Goal: Task Accomplishment & Management: Use online tool/utility

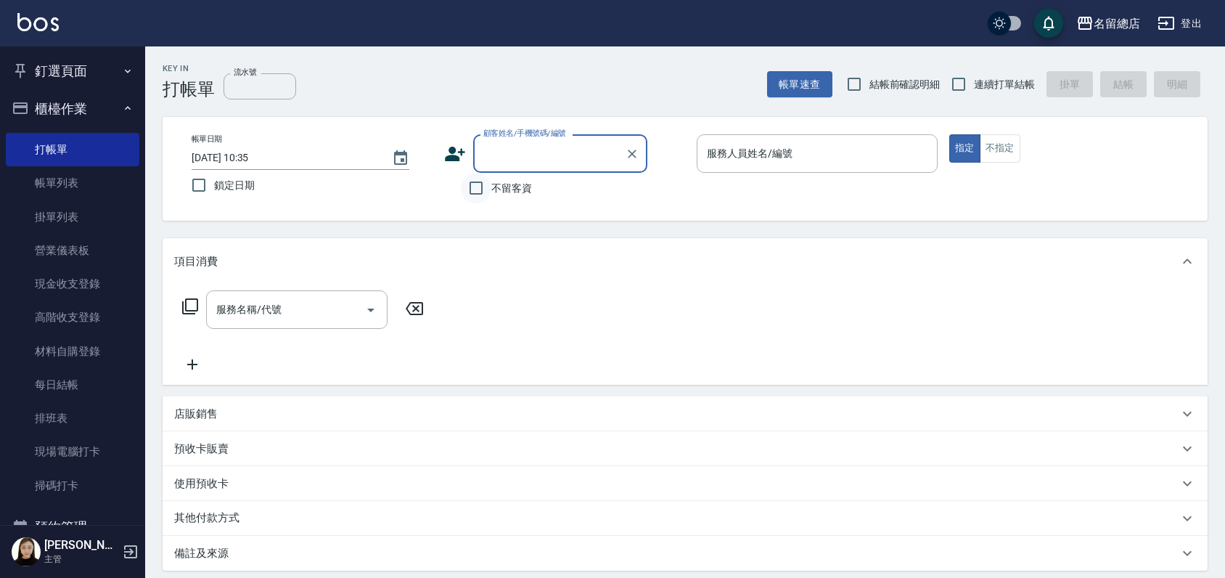
click at [482, 191] on input "不留客資" at bounding box center [476, 188] width 30 height 30
checkbox input "true"
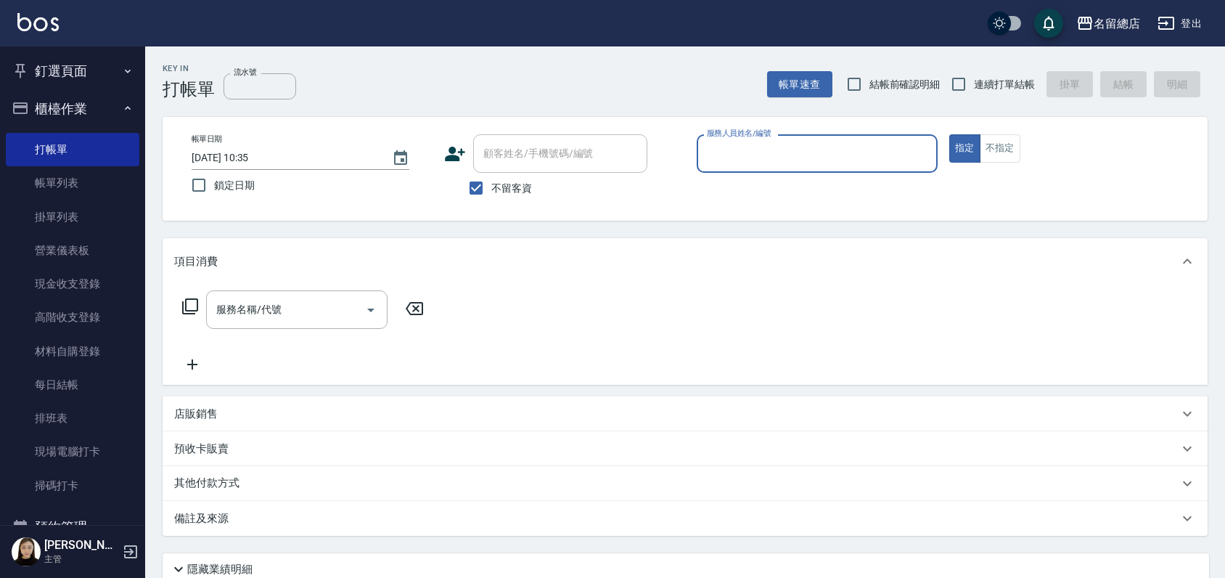
type input "ㄆ"
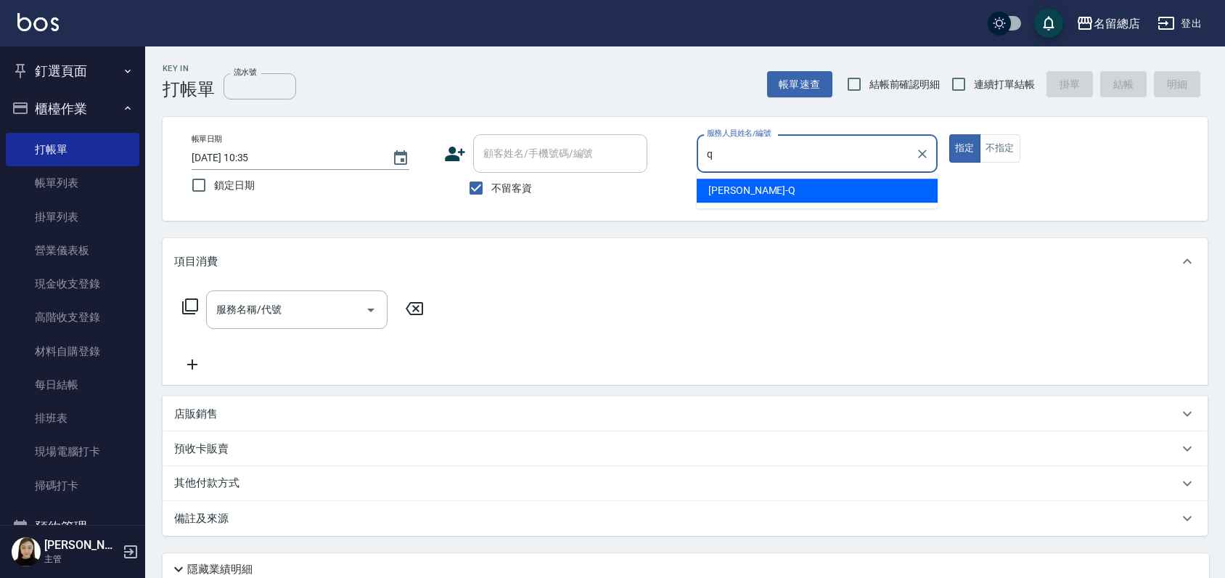
type input "[PERSON_NAME]"
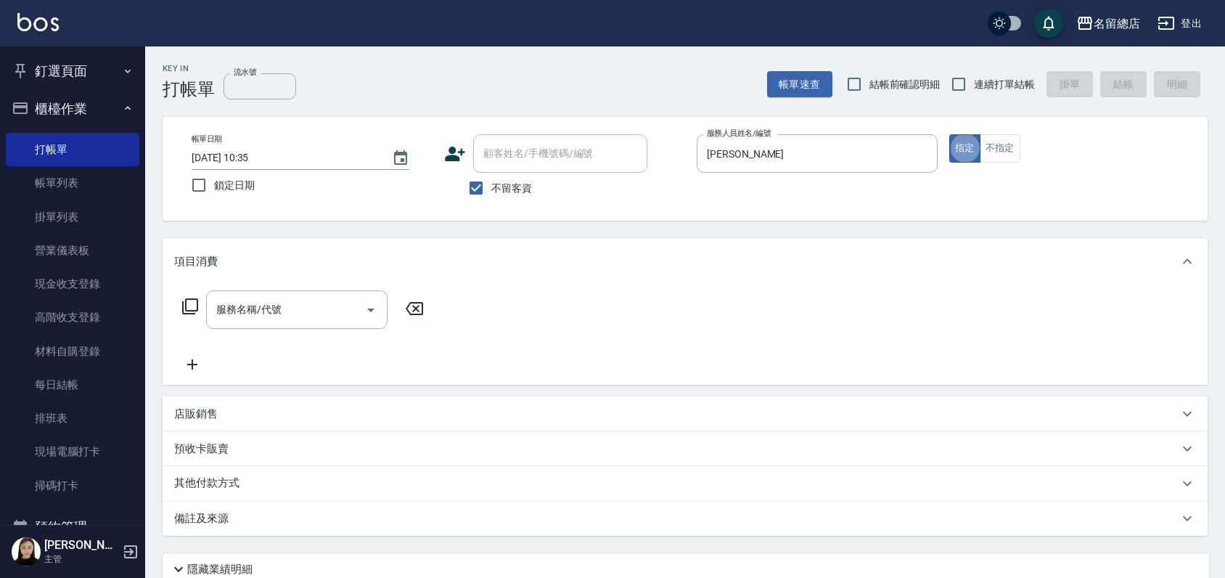
type button "true"
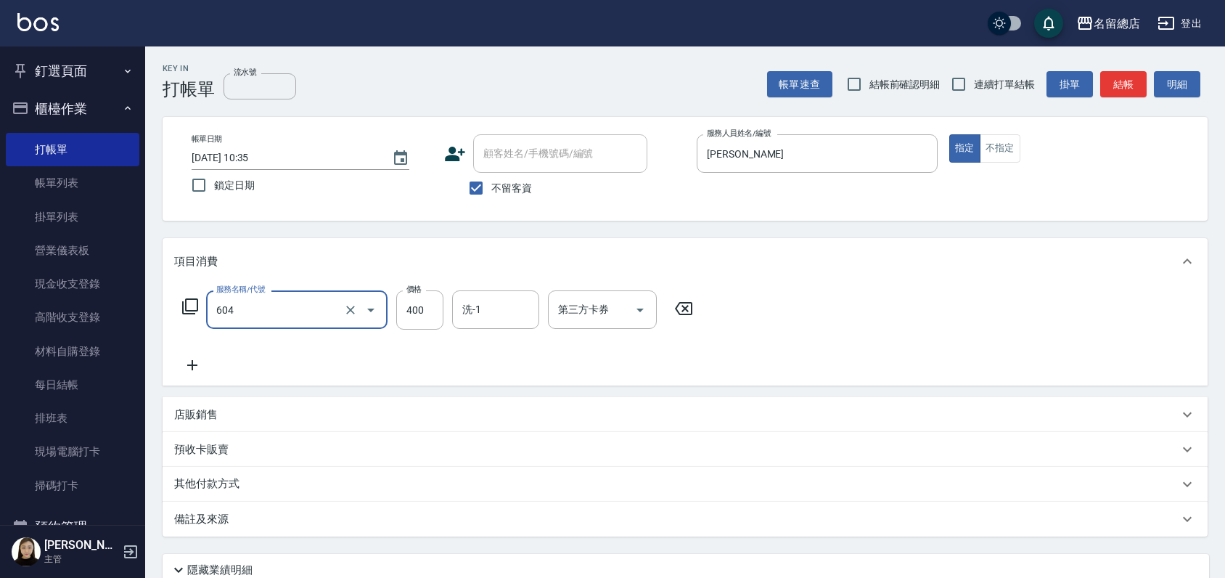
type input "健康洗髮(604)"
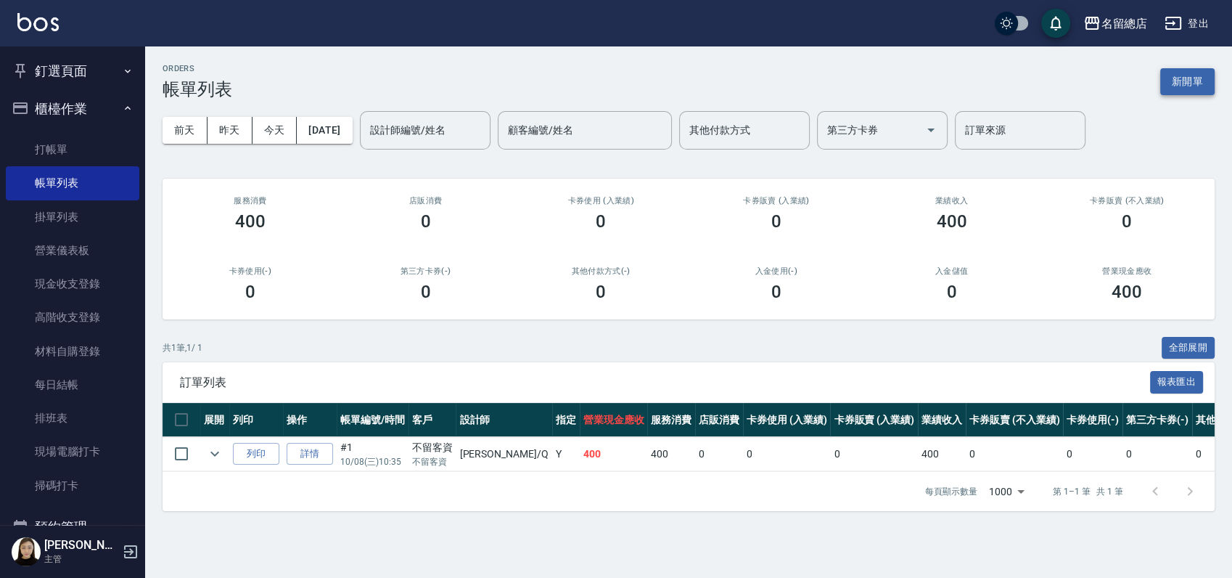
click at [1177, 86] on button "新開單" at bounding box center [1187, 81] width 54 height 27
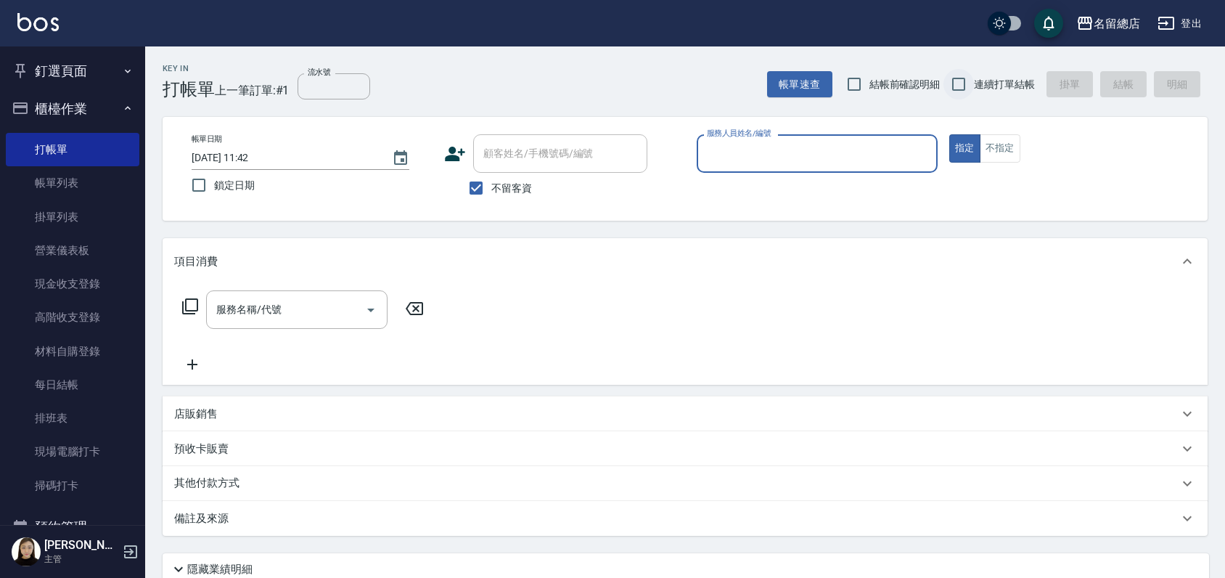
click at [961, 81] on input "連續打單結帳" at bounding box center [958, 84] width 30 height 30
checkbox input "true"
click at [707, 162] on input "服務人員姓名/編號" at bounding box center [817, 153] width 228 height 25
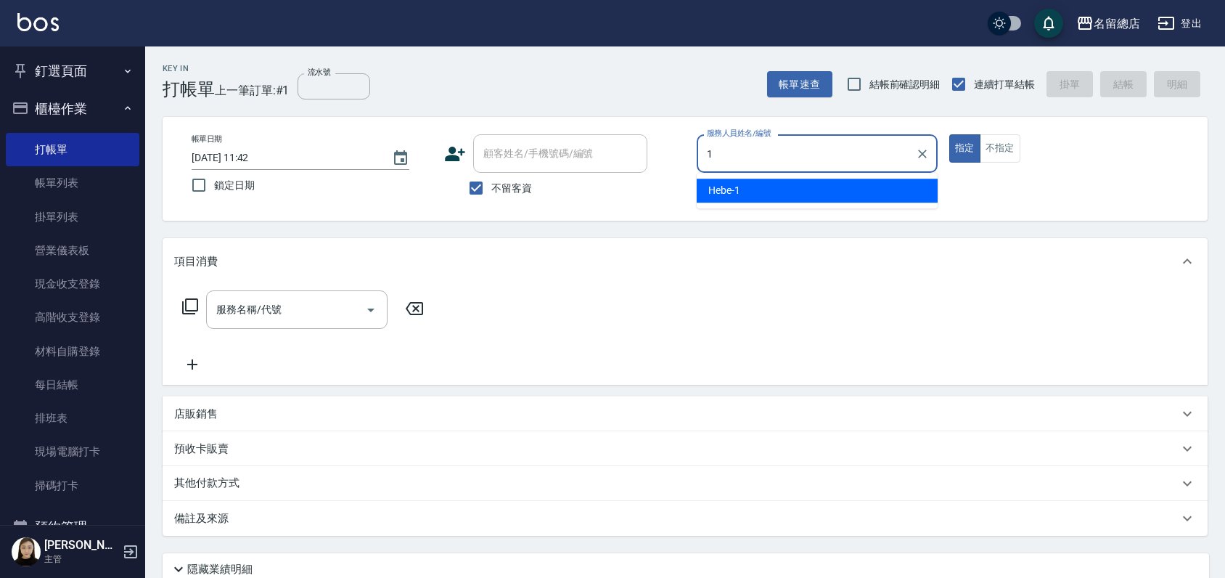
type input "Hebe-1"
type button "true"
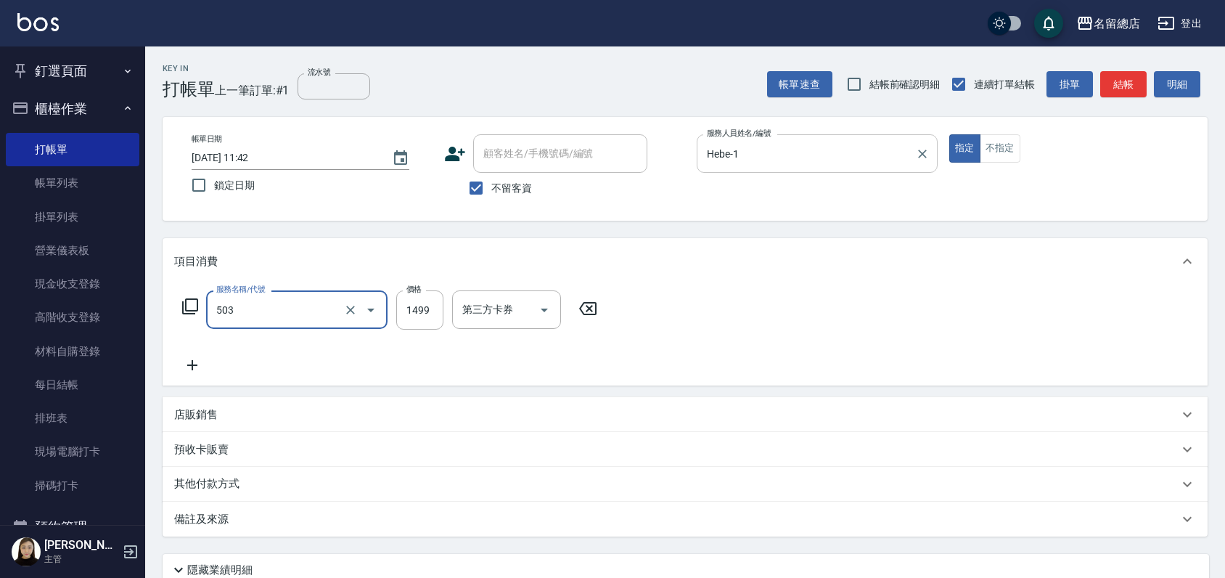
type input "染髮1000~1499(503)"
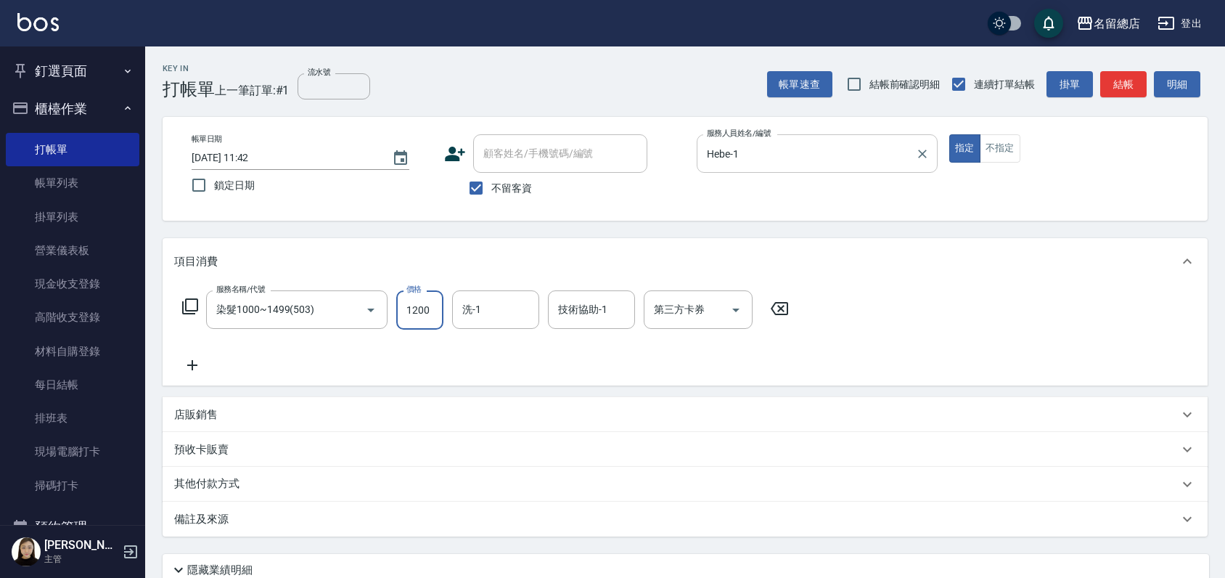
type input "1200"
type input "[PERSON_NAME]-36"
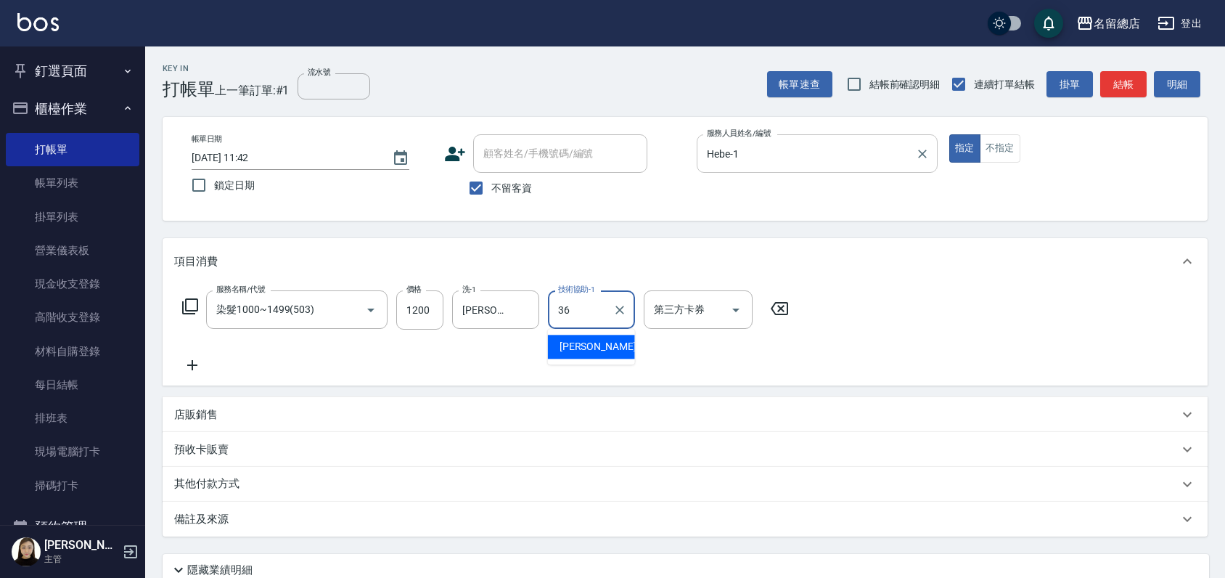
type input "[PERSON_NAME]-36"
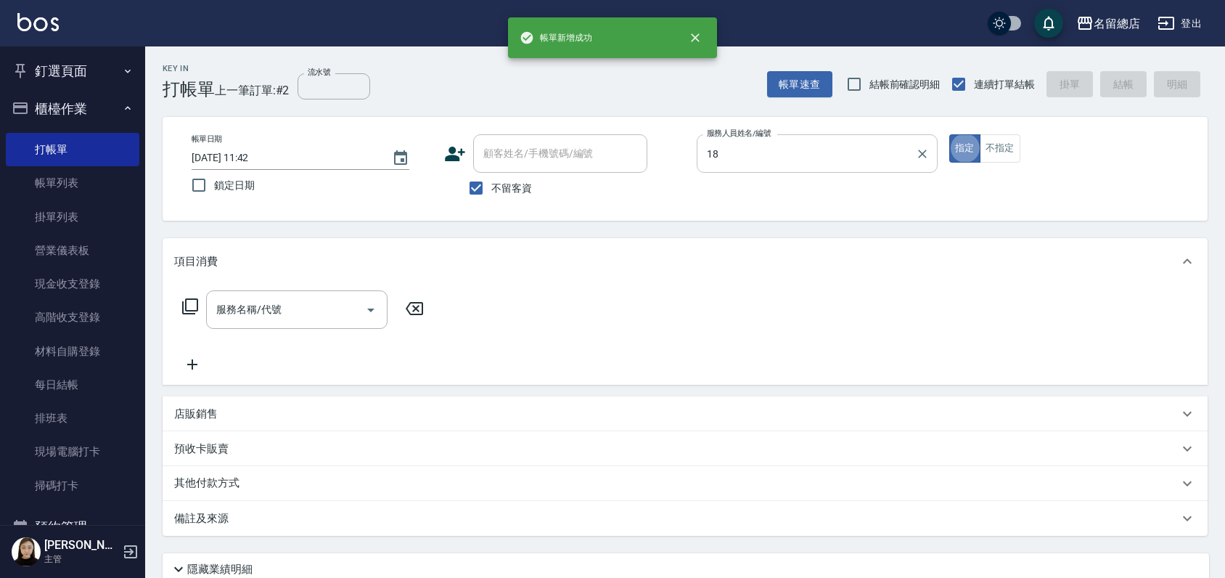
type input "[PERSON_NAME]-18"
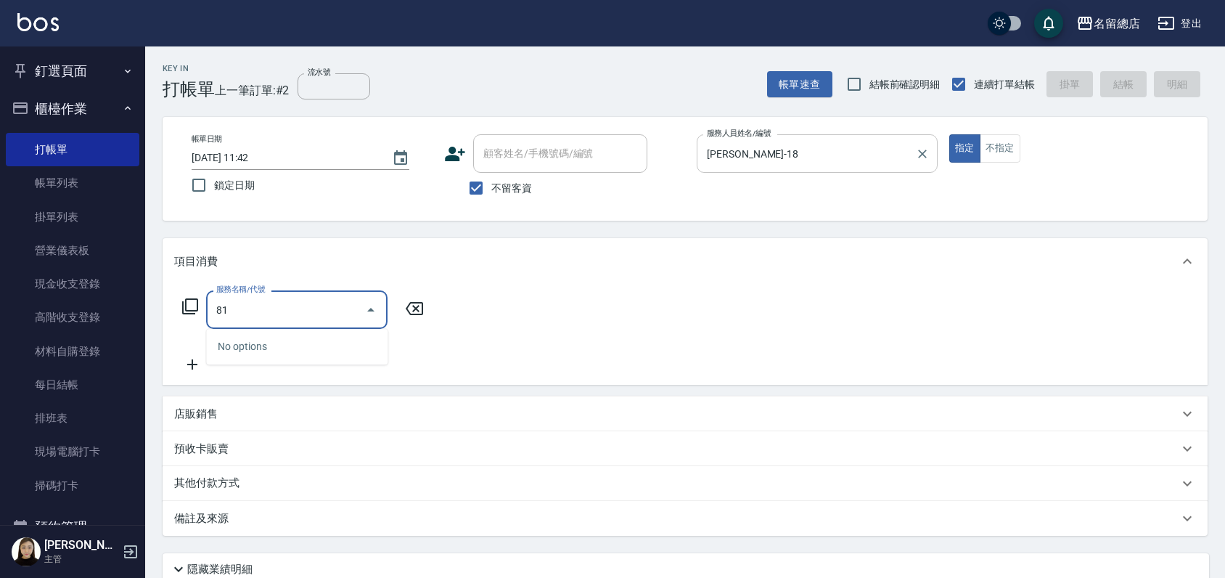
type input "811"
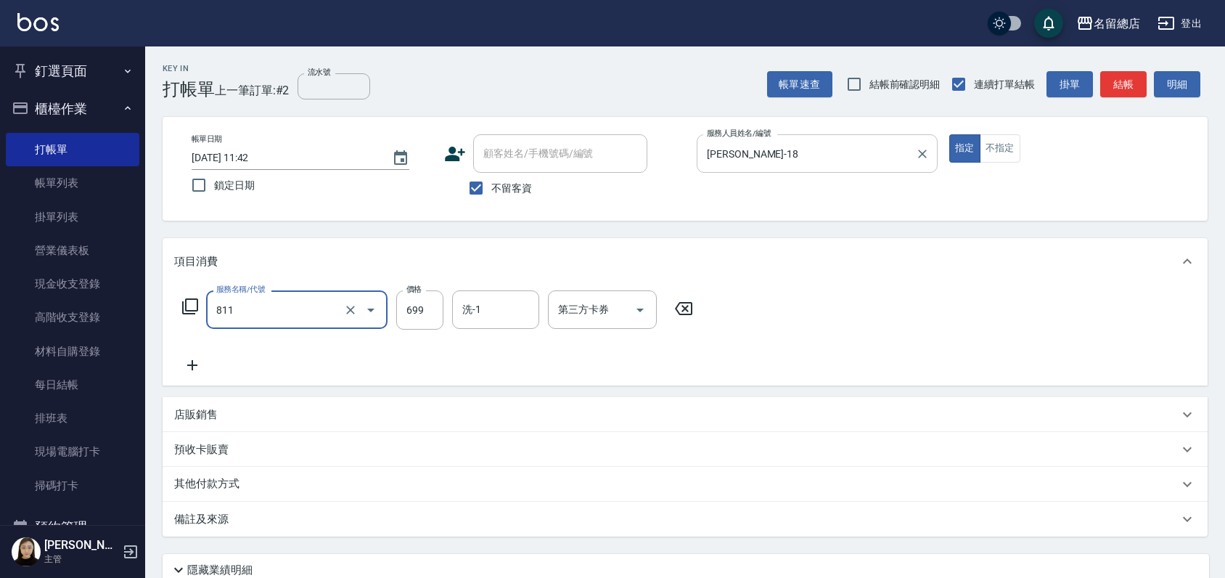
type input "洗+剪(811)"
type input "900"
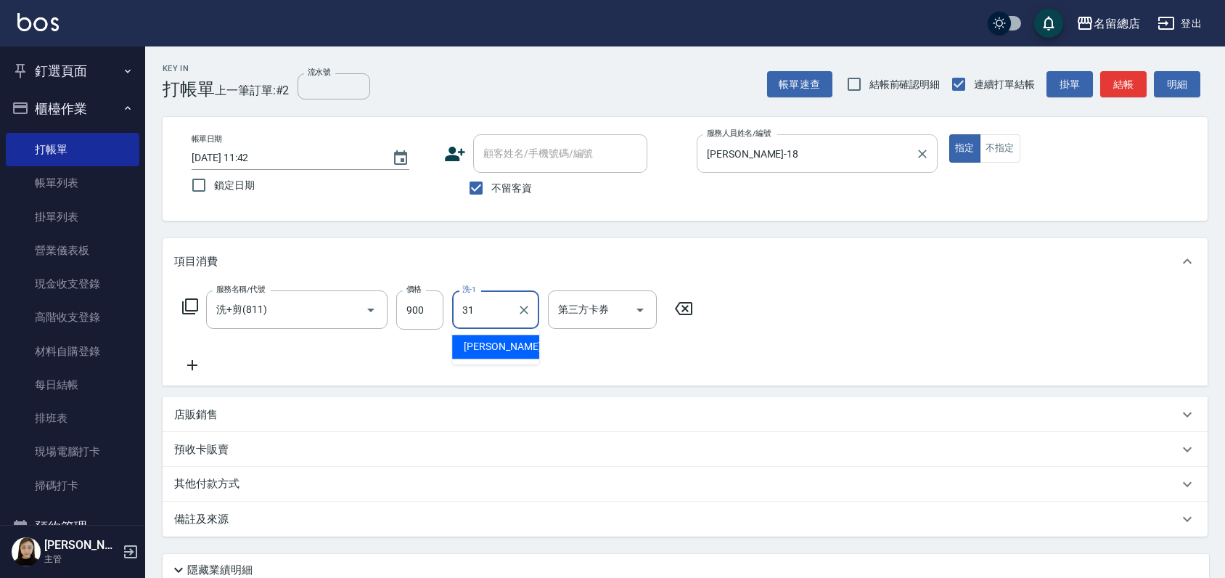
type input "[PERSON_NAME]-31"
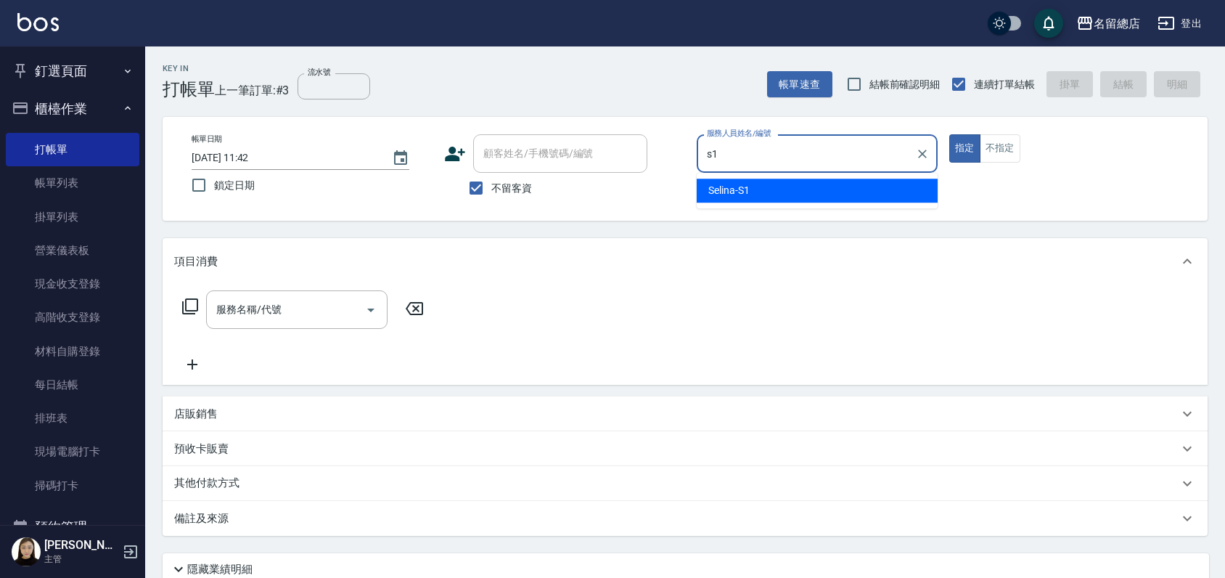
type input "Selina-S1"
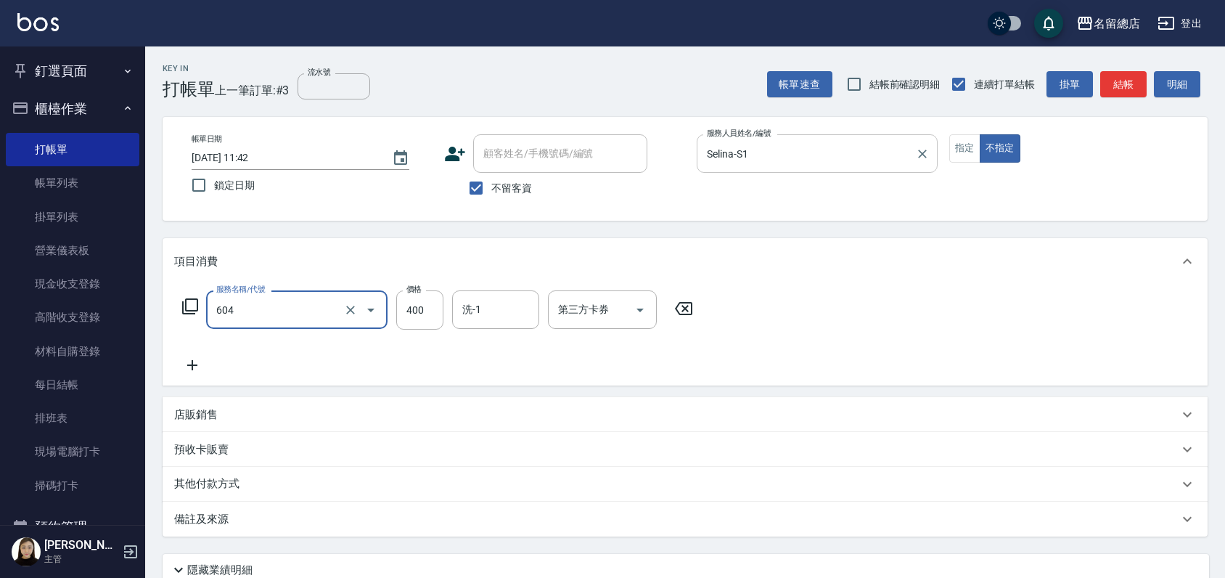
type input "健康洗髮(604)"
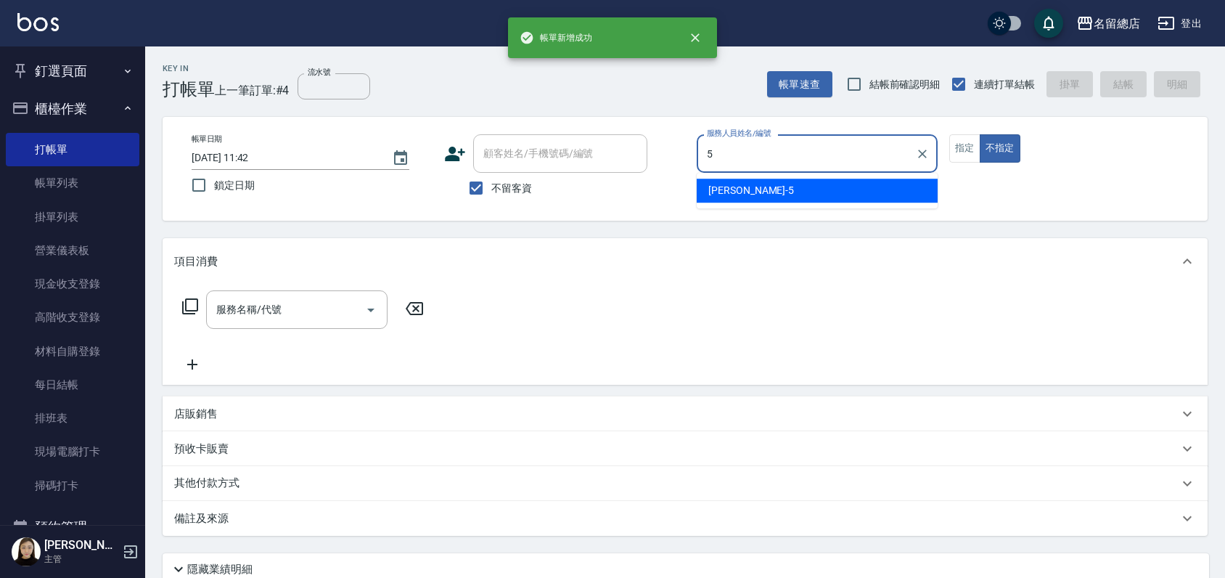
type input "[PERSON_NAME]-5"
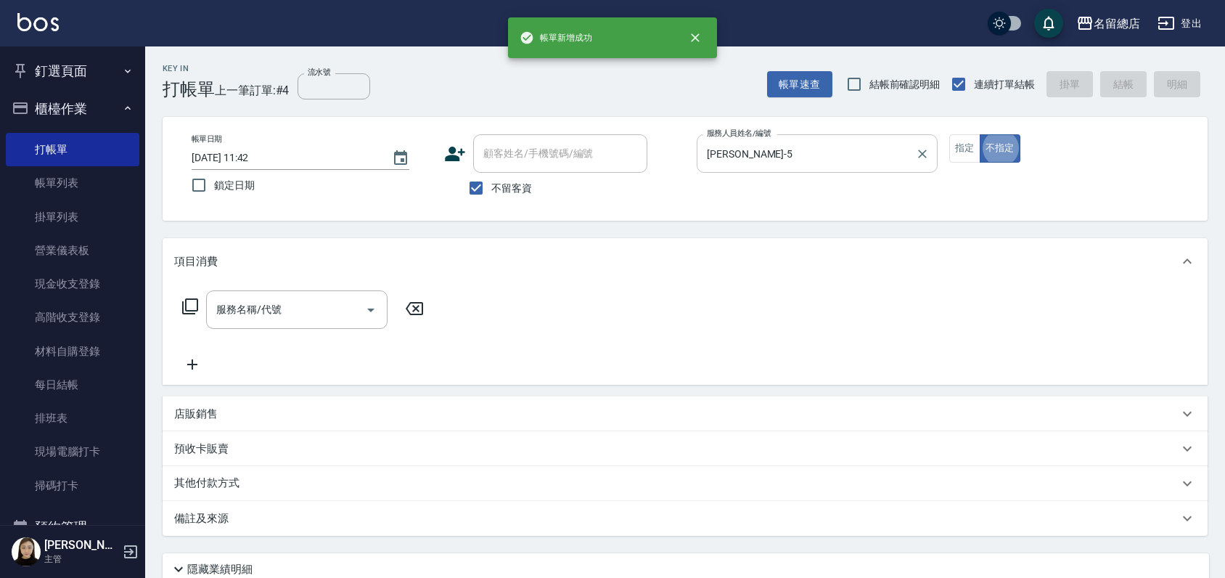
type button "false"
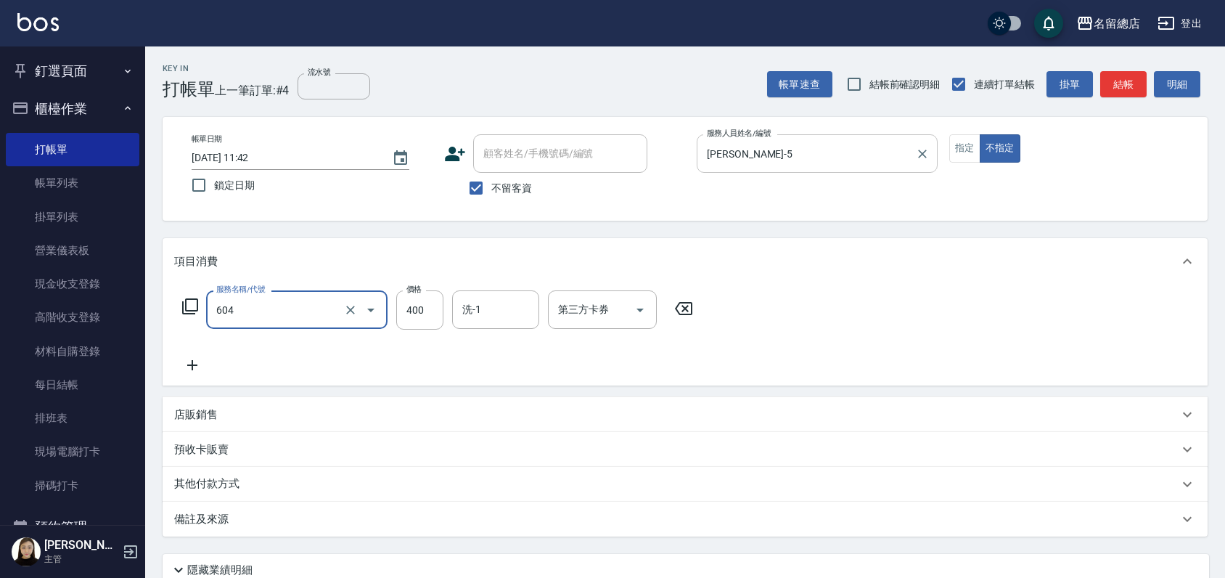
type input "健康洗髮(604)"
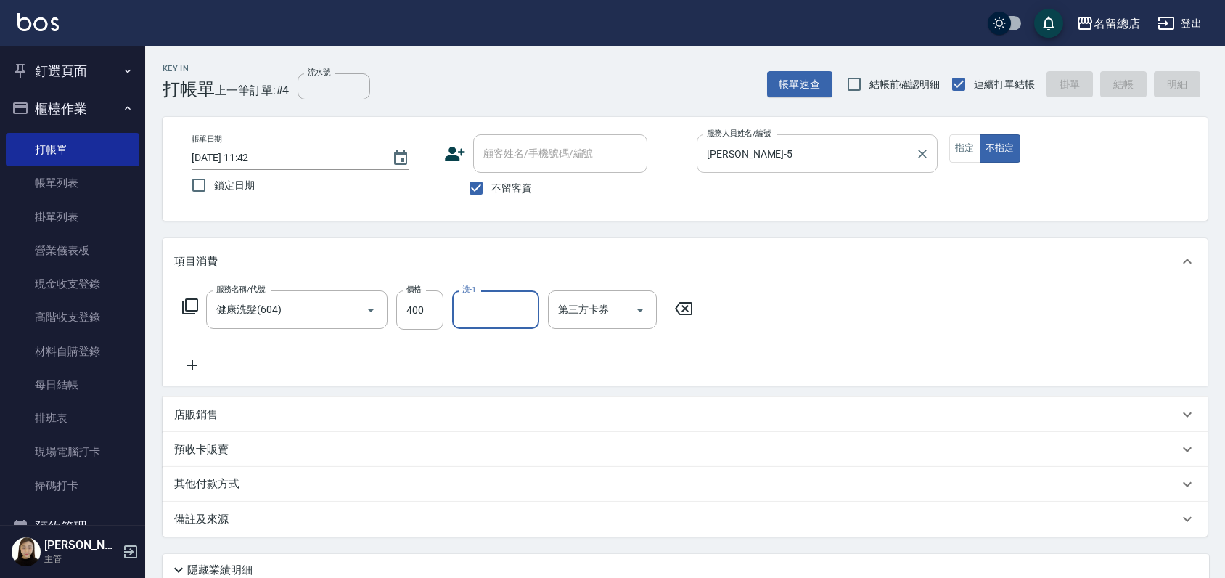
type input "[DATE] 11:43"
type input "[PERSON_NAME]-15"
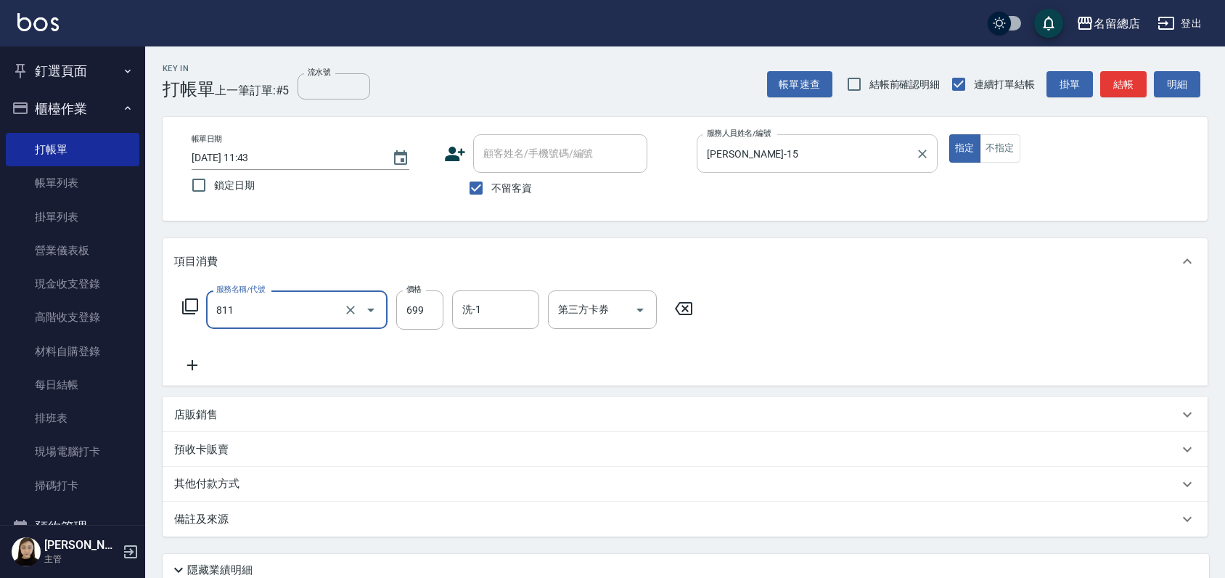
type input "洗+剪(811)"
type input "700"
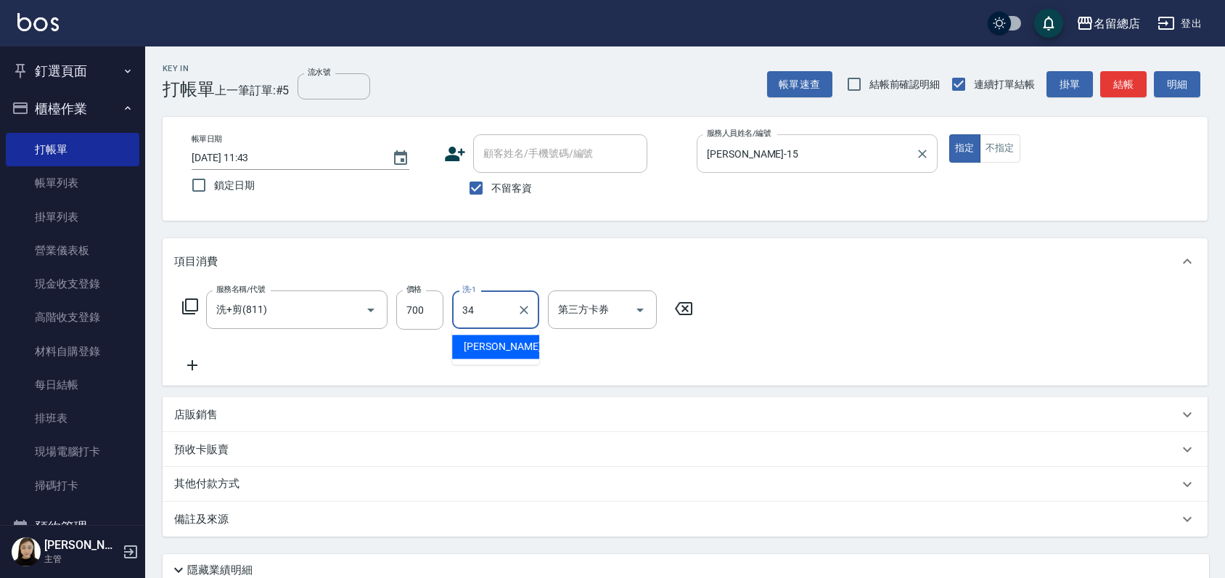
type input "[PERSON_NAME]-34"
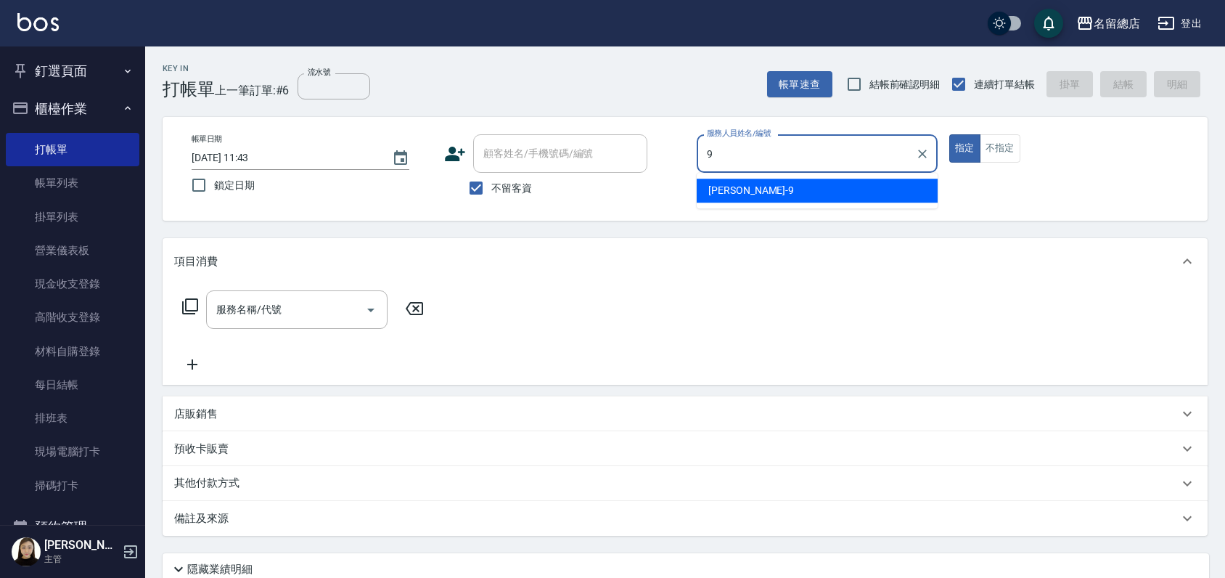
type input "[PERSON_NAME]-9"
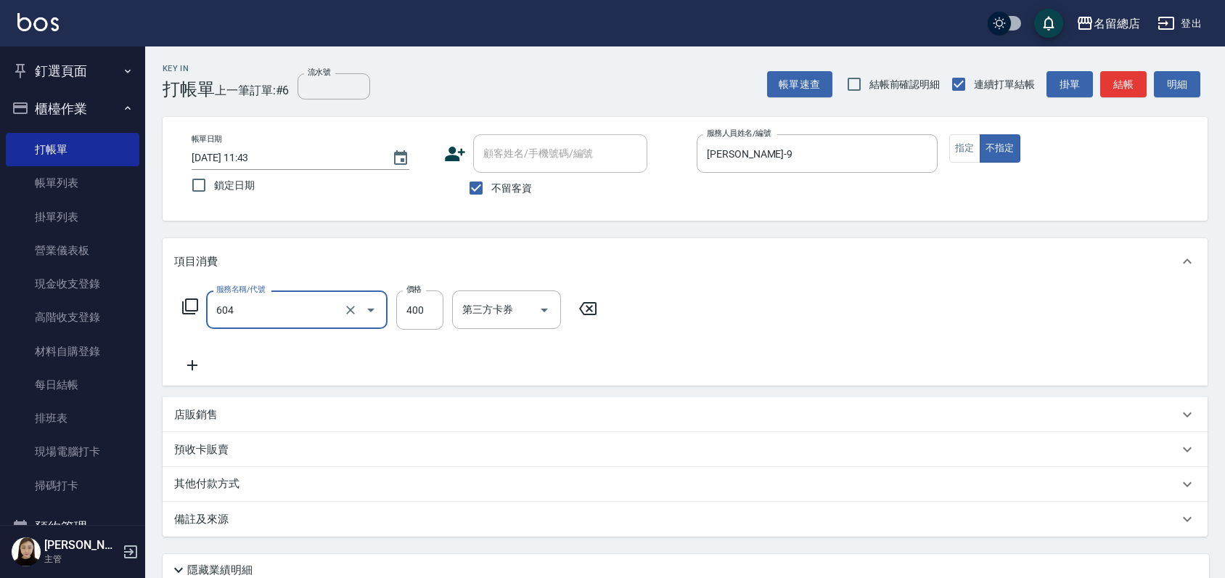
type input "健康洗髮(604)"
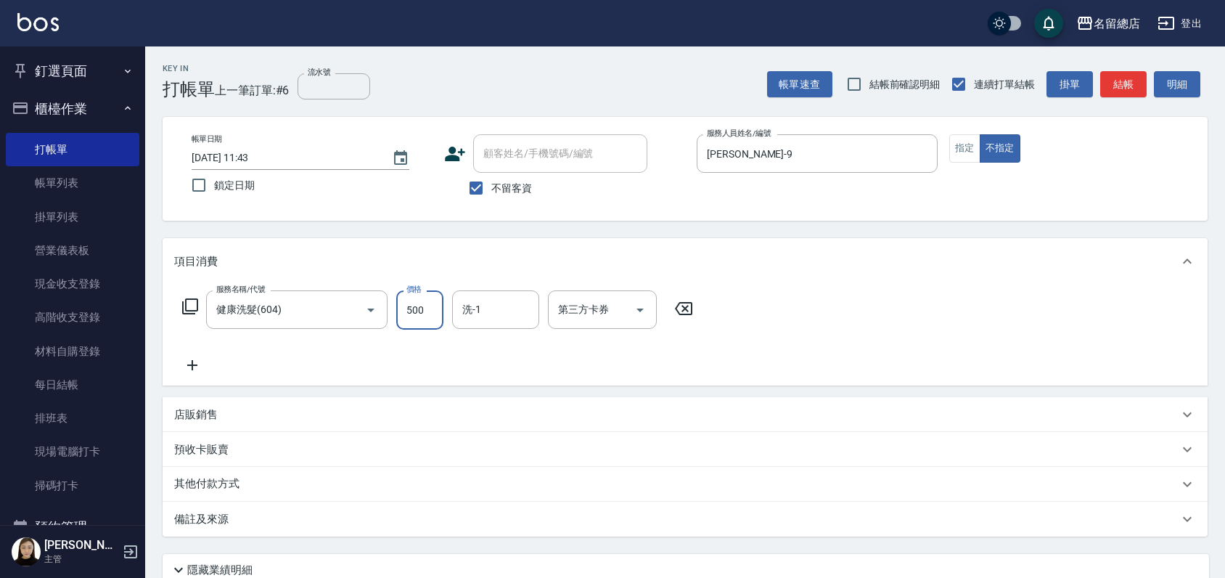
type input "500"
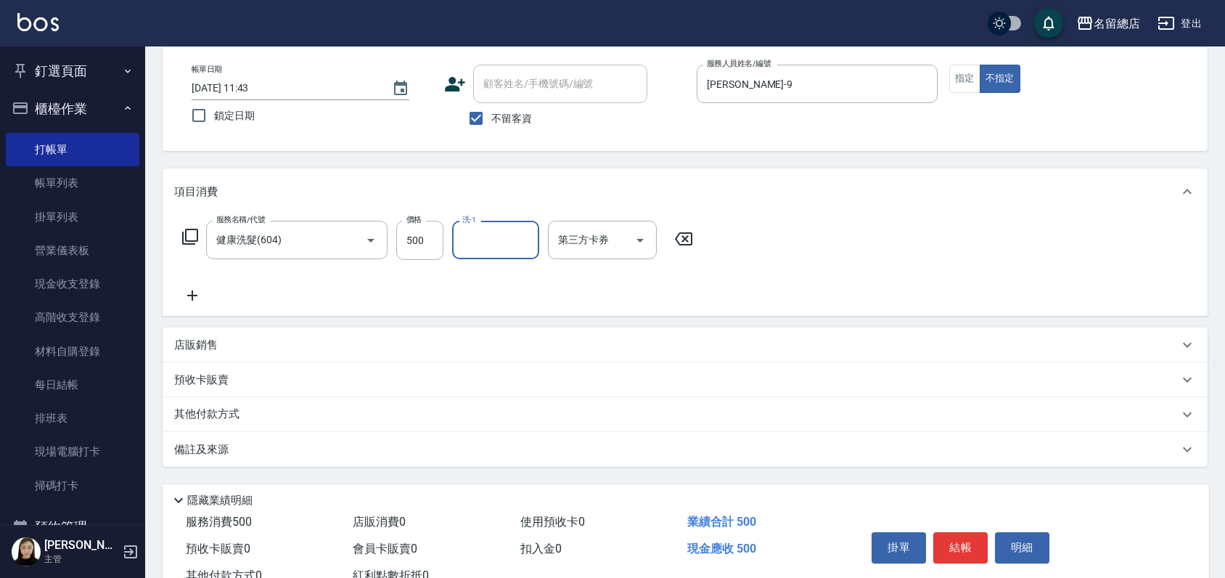
scroll to position [121, 0]
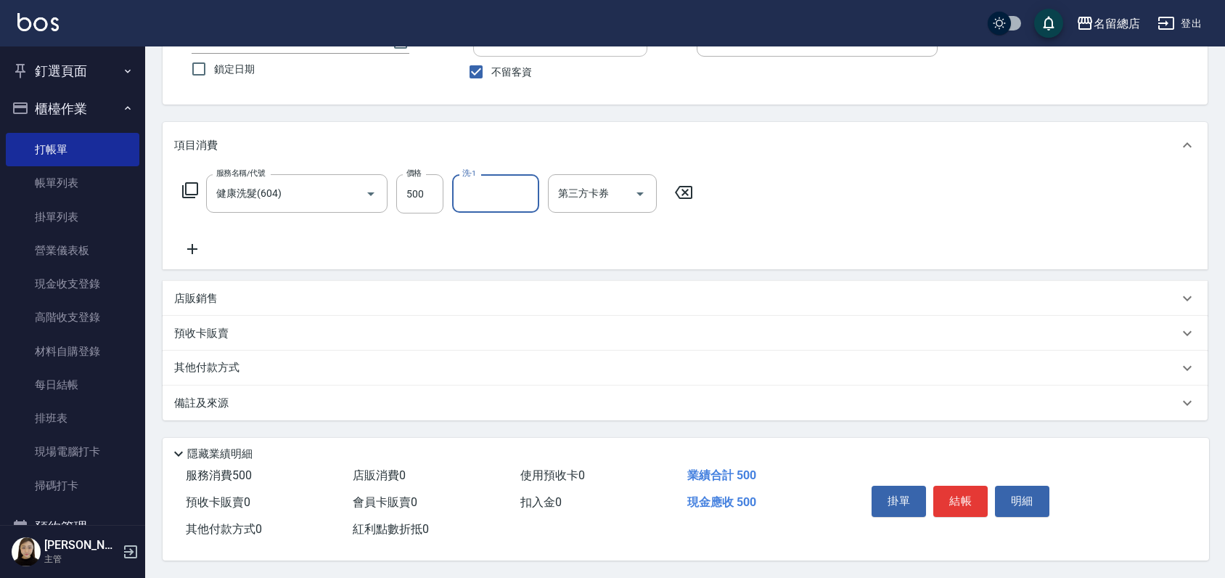
click at [212, 371] on div "其他付款方式" at bounding box center [685, 367] width 1045 height 35
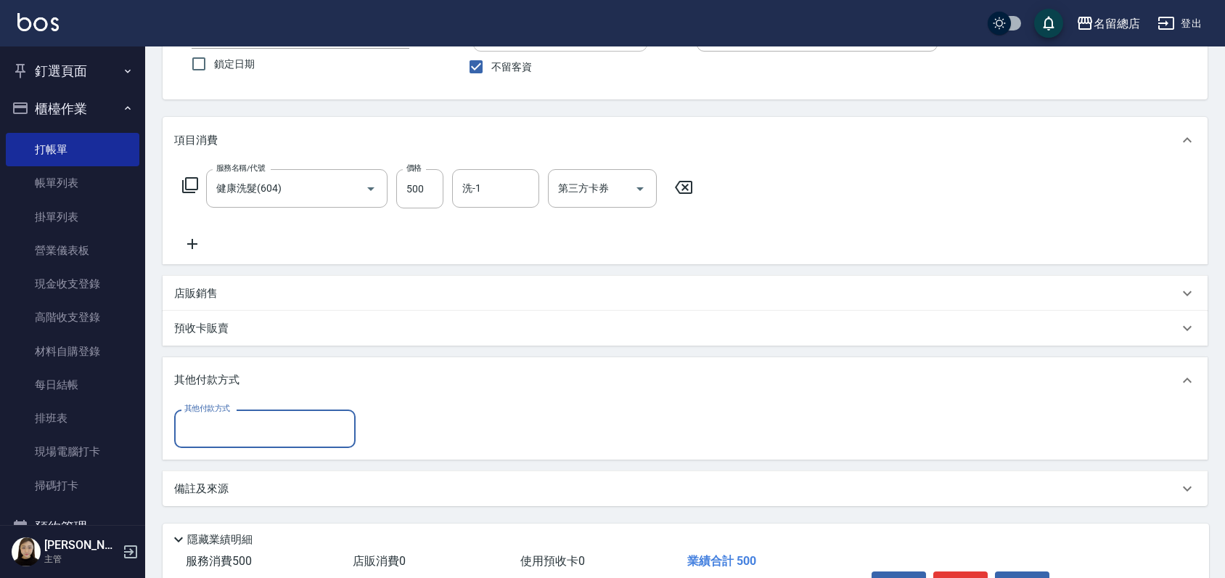
scroll to position [0, 0]
click at [214, 430] on input "其他付款方式" at bounding box center [265, 428] width 168 height 25
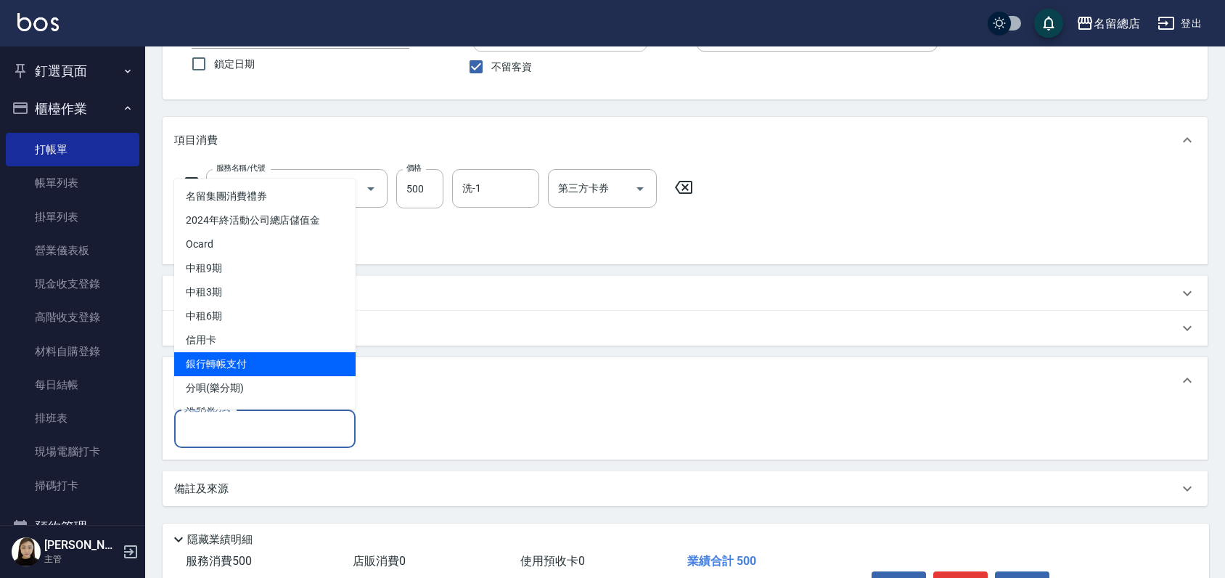
click at [248, 352] on span "銀行轉帳支付" at bounding box center [264, 364] width 181 height 24
type input "銀行轉帳支付"
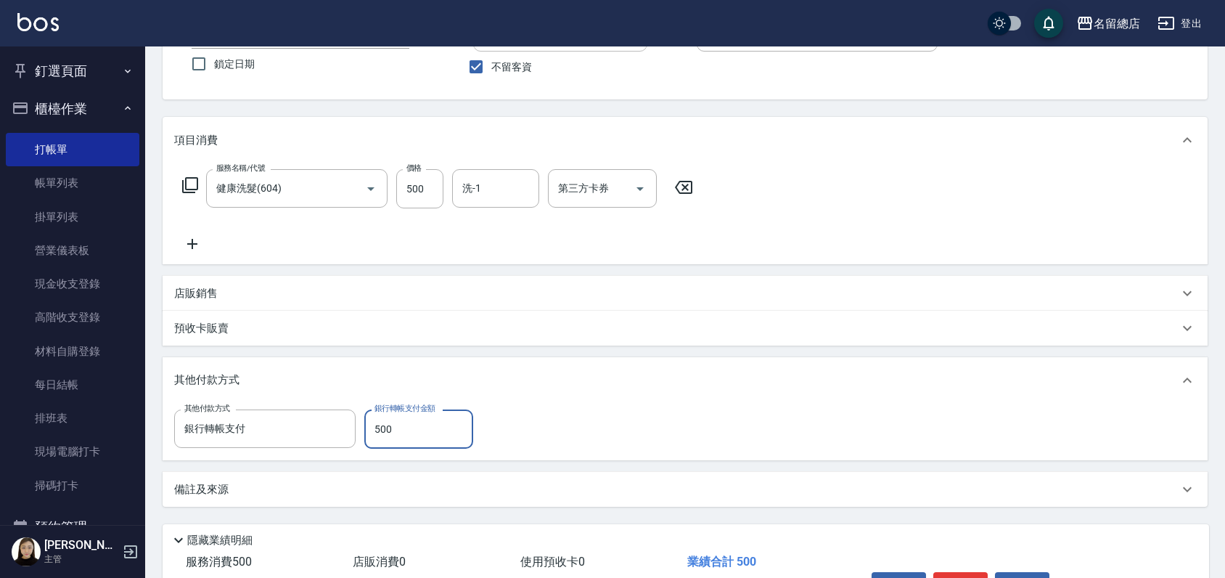
type input "500"
type input "[DATE] 11:59"
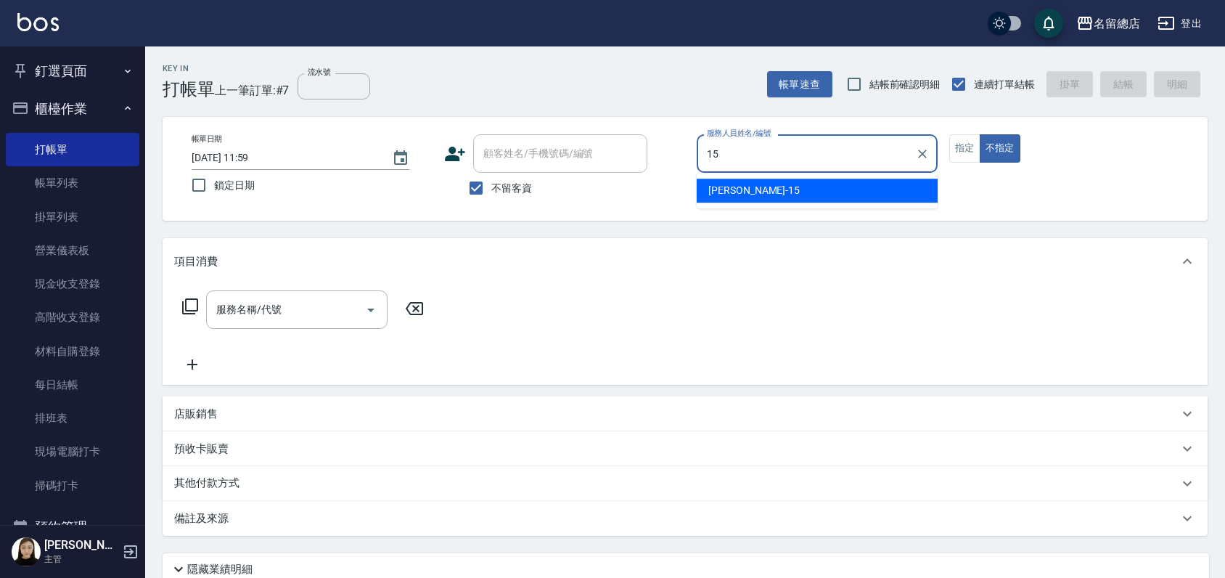
type input "[PERSON_NAME]-15"
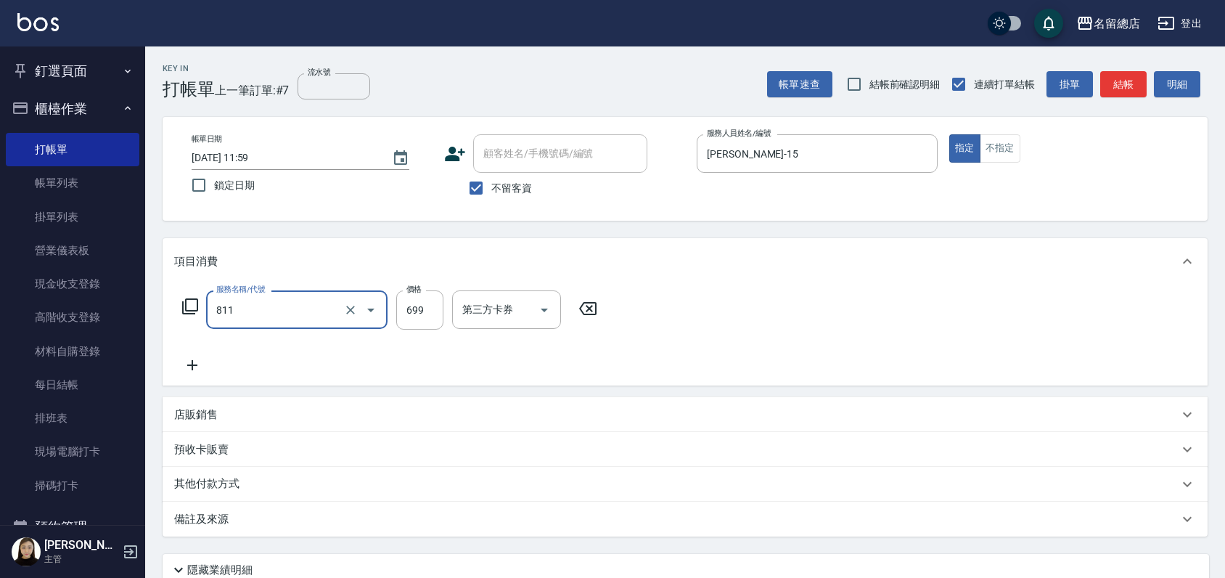
type input "洗+剪(811)"
type input "700"
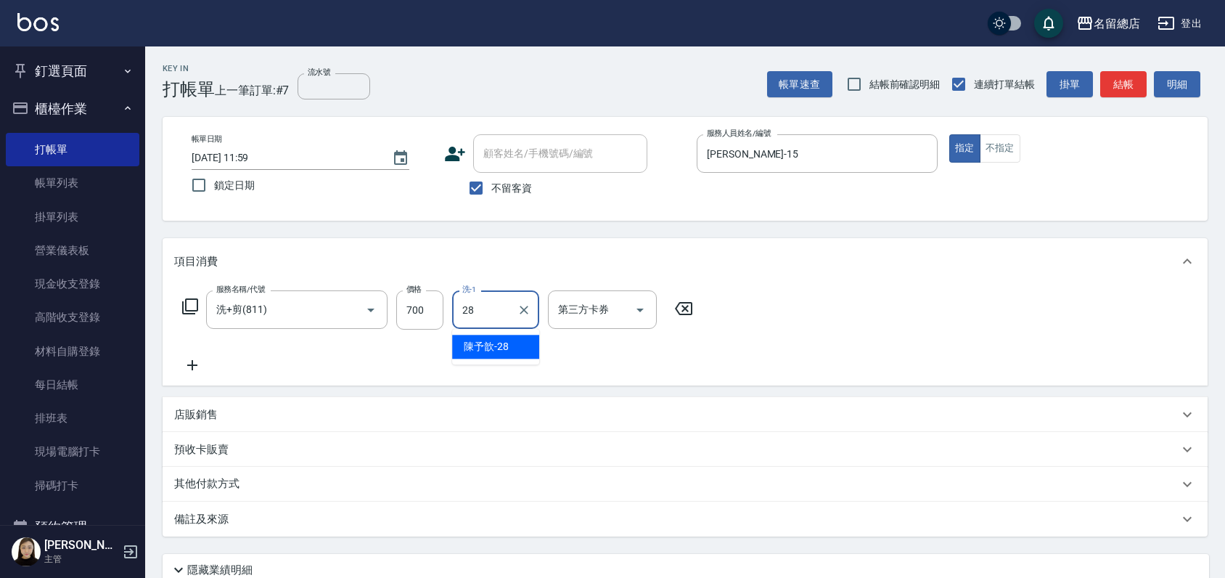
type input "陳予歆-28"
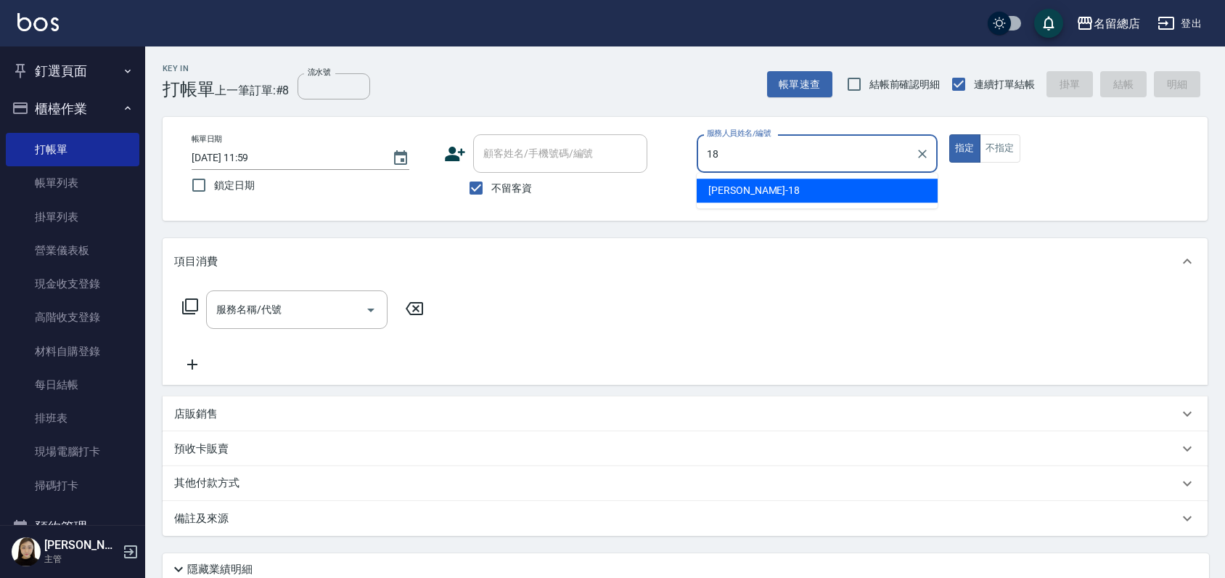
type input "[PERSON_NAME]-18"
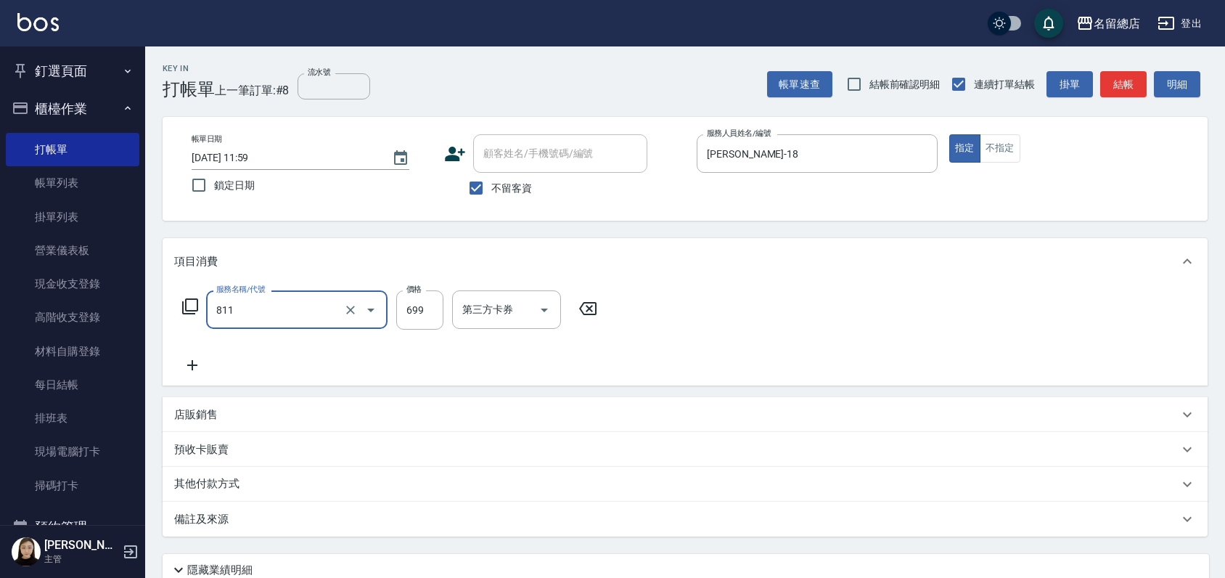
type input "洗+剪(811)"
type input "900"
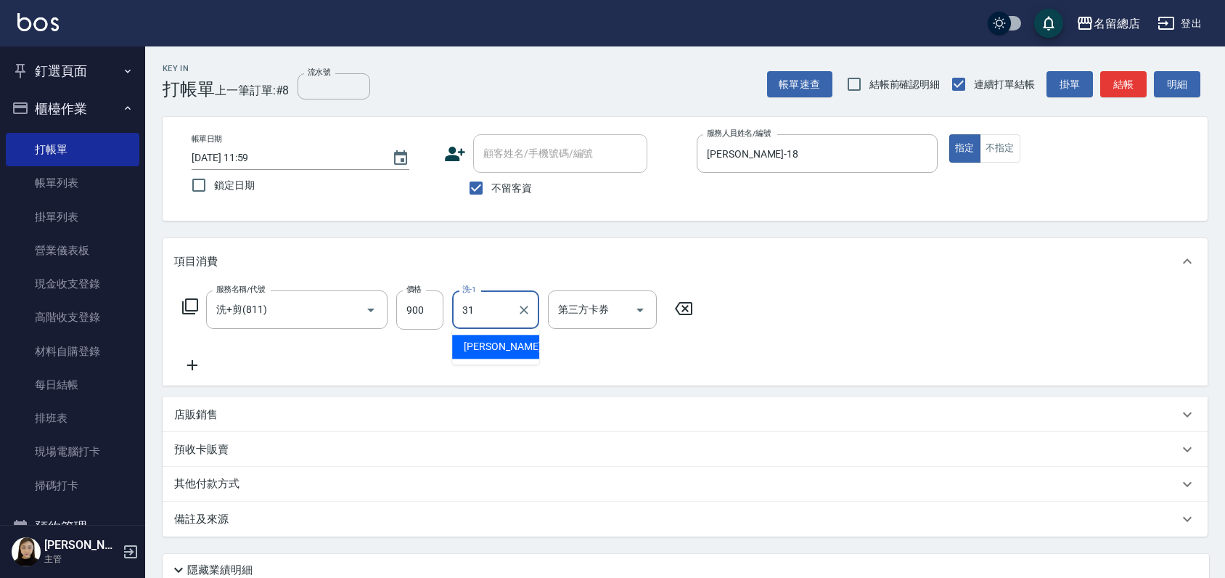
type input "[PERSON_NAME]-31"
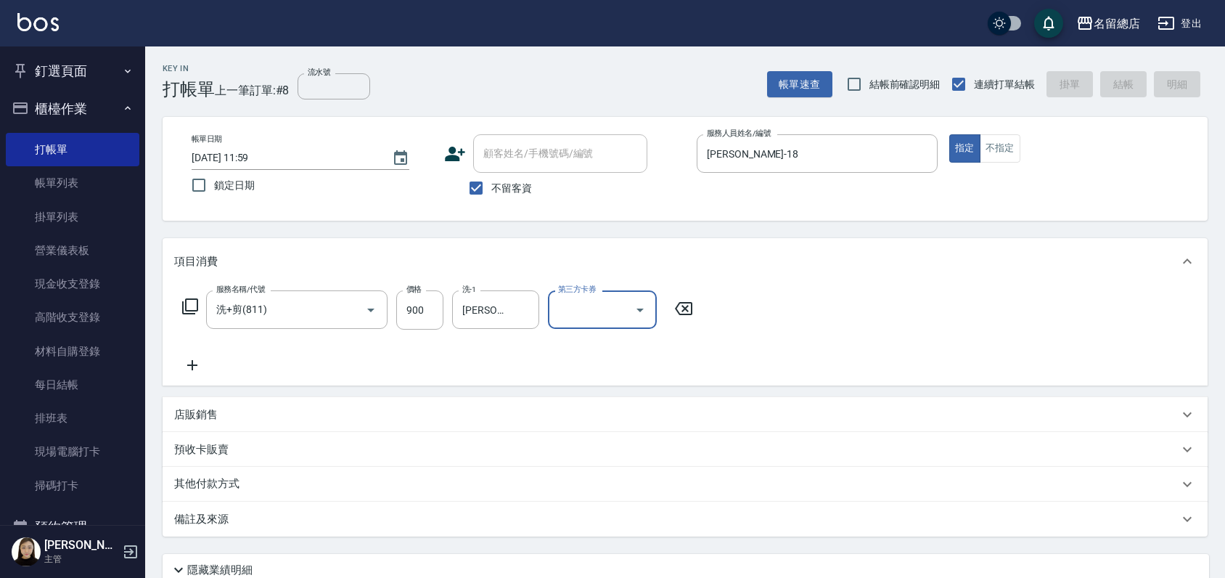
type input "[DATE] 12:21"
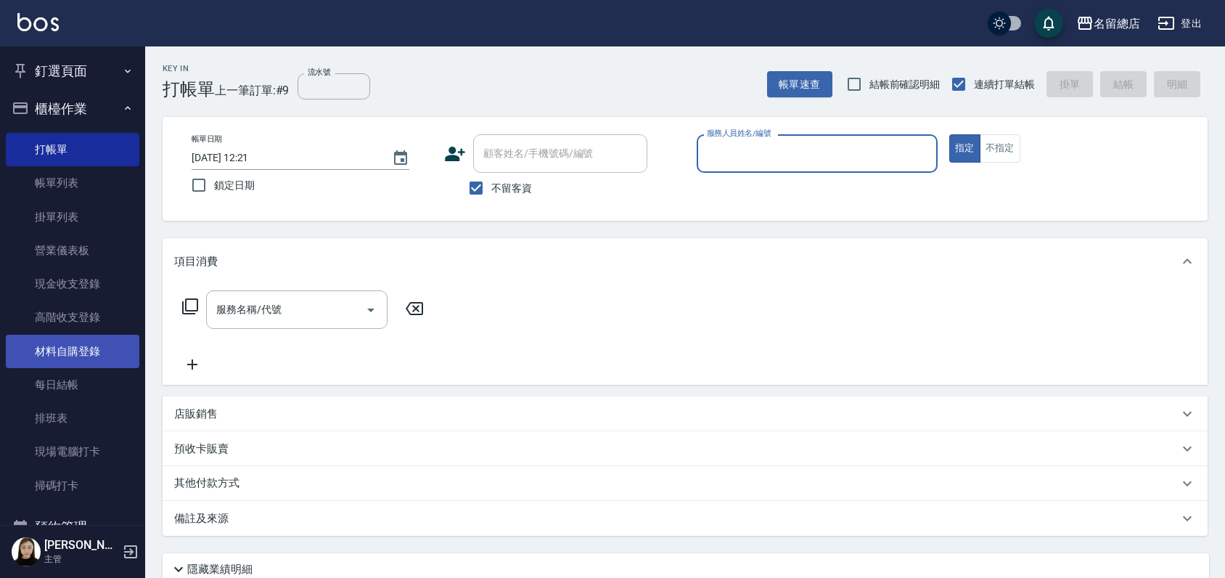
click at [95, 349] on link "材料自購登錄" at bounding box center [73, 350] width 134 height 33
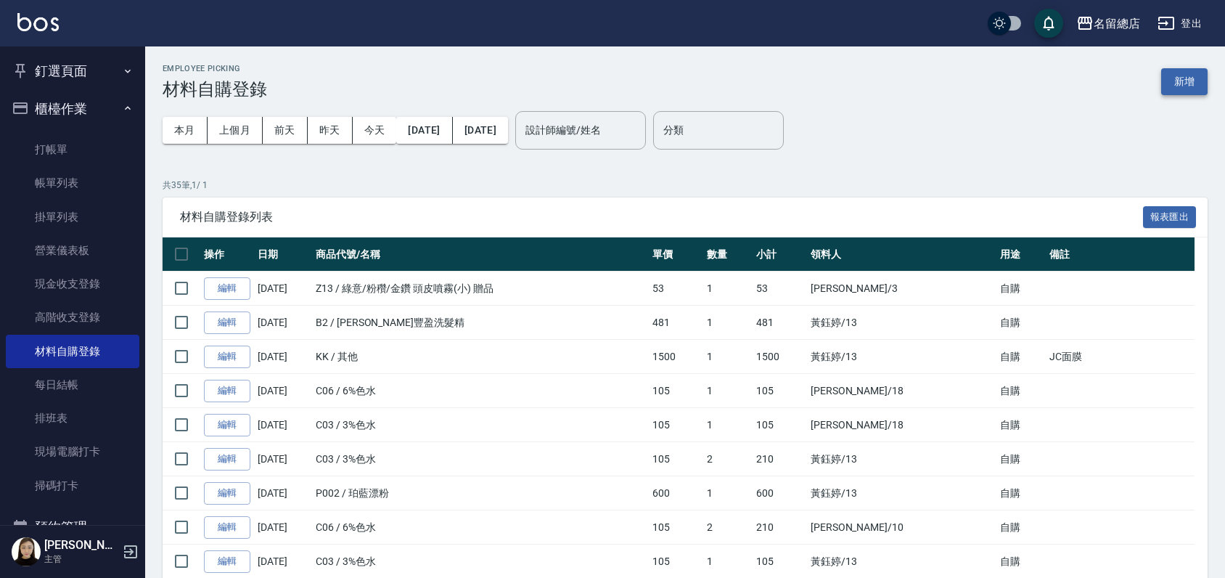
click at [1196, 83] on button "新增" at bounding box center [1184, 81] width 46 height 27
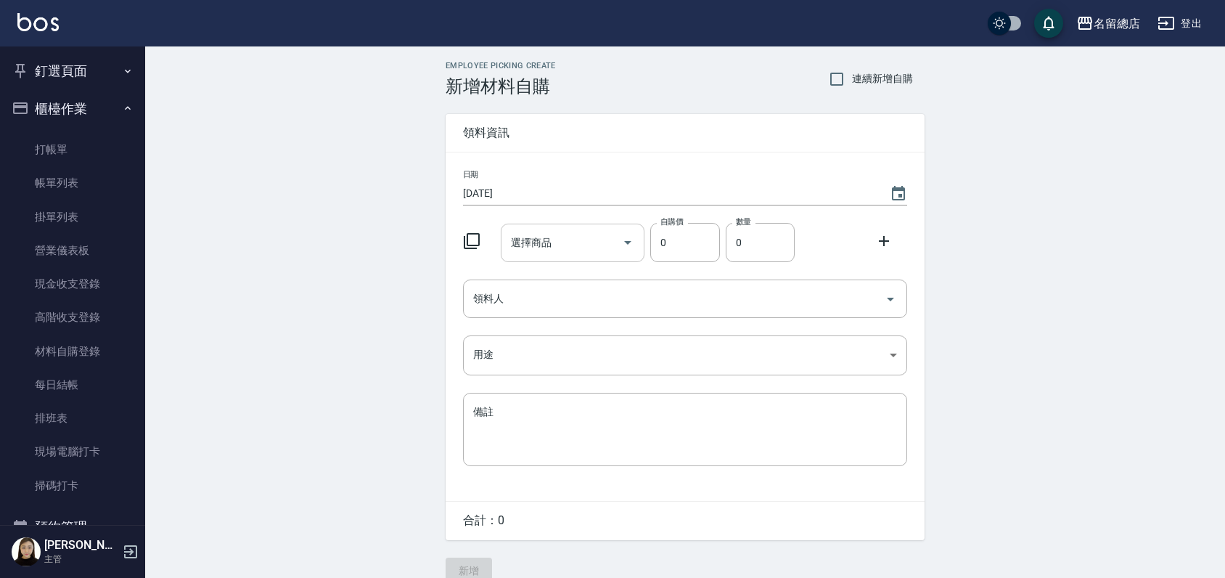
click at [525, 234] on div "選擇商品 選擇商品" at bounding box center [573, 242] width 144 height 38
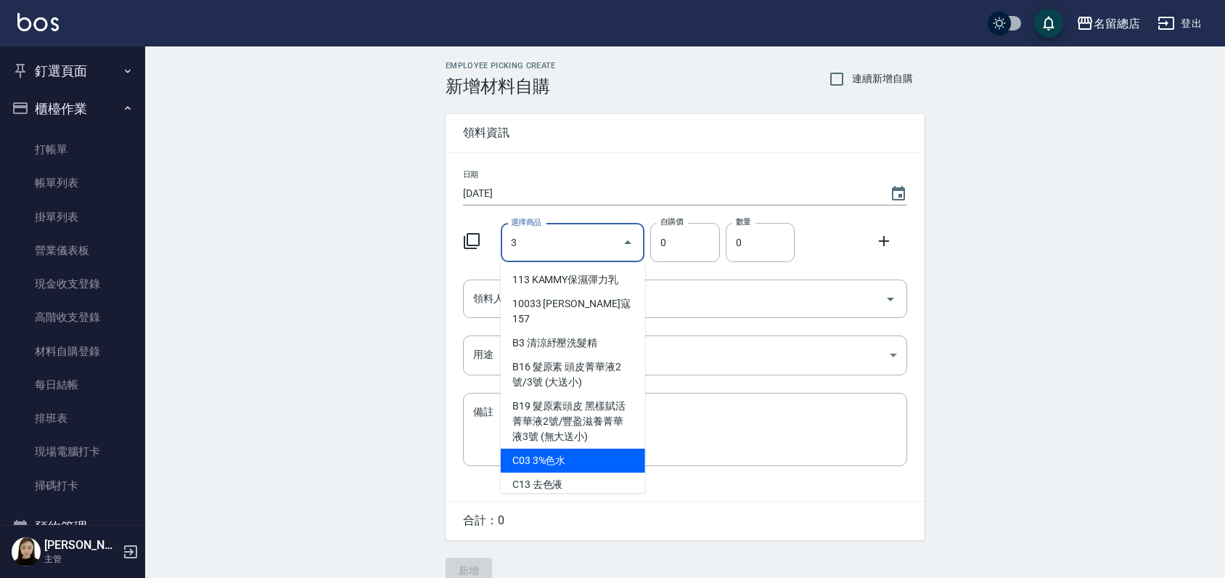
click at [587, 451] on li "C03 3%色水" at bounding box center [573, 460] width 144 height 24
type input "3%色水"
type input "105"
type input "1"
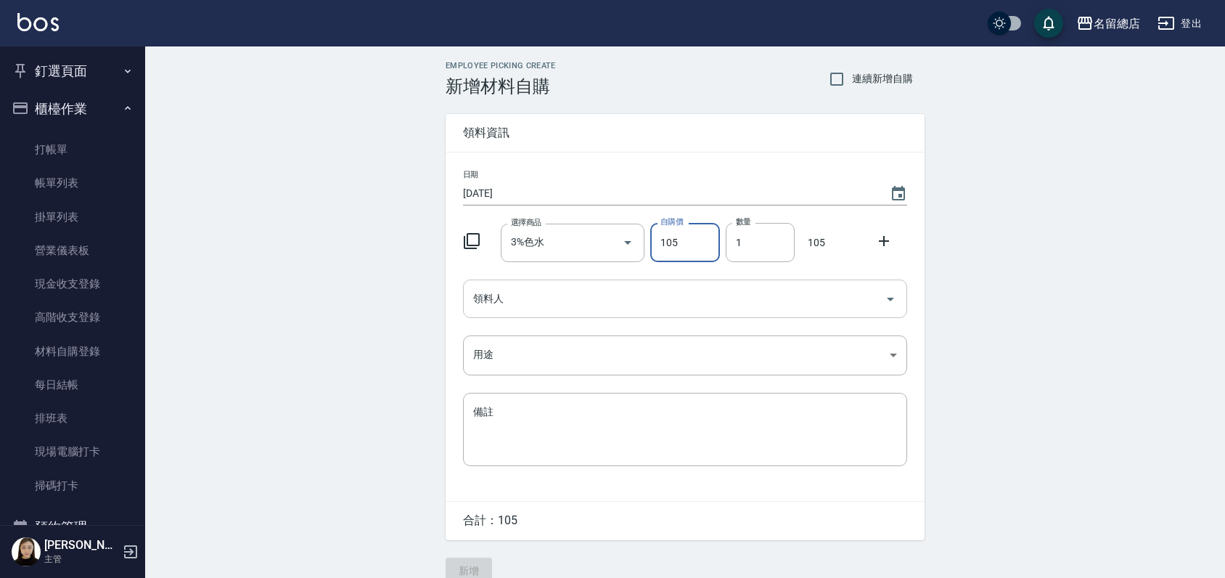
click at [543, 302] on input "領料人" at bounding box center [673, 298] width 409 height 25
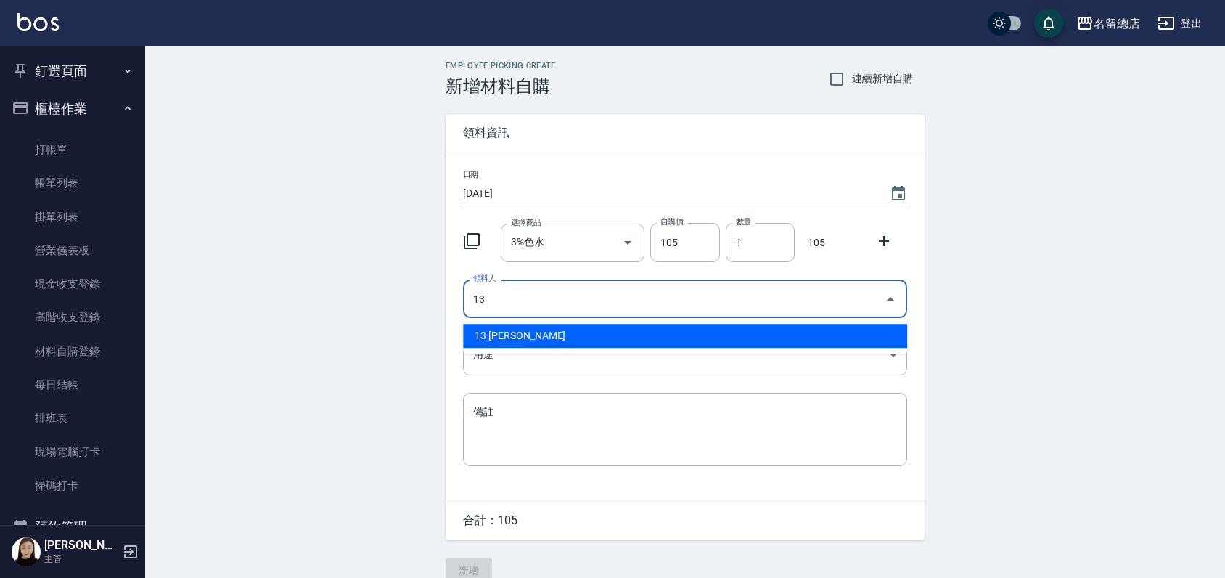
type input "13 [PERSON_NAME]"
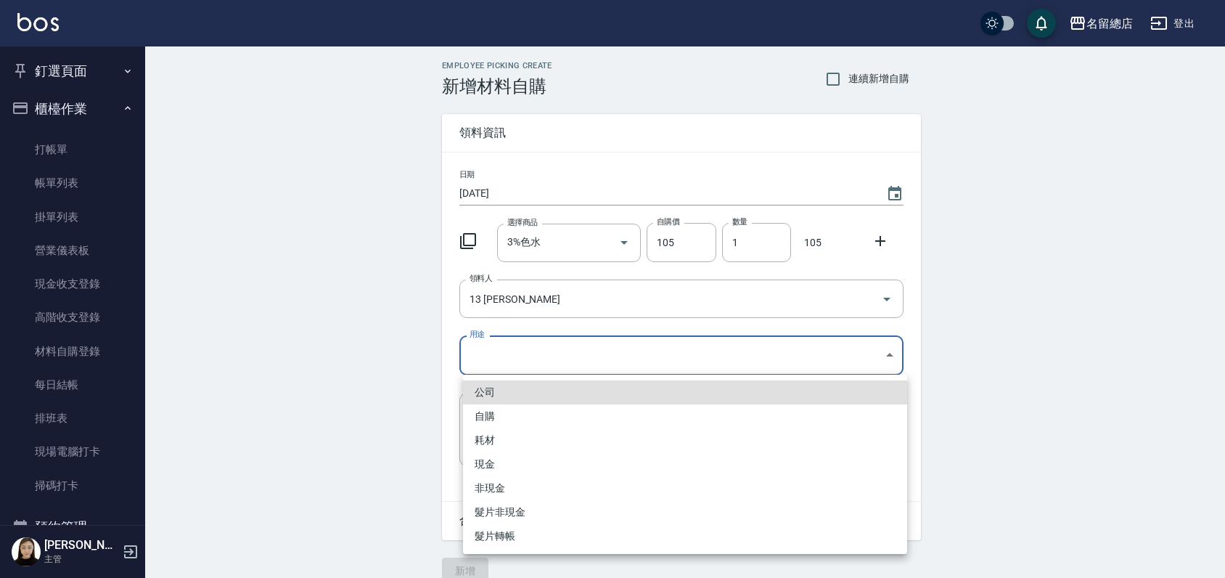
click at [521, 358] on body "名留總店 登出 釘選頁面 打帳單 帳單列表 材料自購登錄 現金收支登錄 店家日報表 商品列表 櫃檯作業 打帳單 帳單列表 掛單列表 營業儀表板 現金收支登錄 …" at bounding box center [612, 299] width 1225 height 598
click at [478, 419] on li "自購" at bounding box center [685, 416] width 444 height 24
type input "自購"
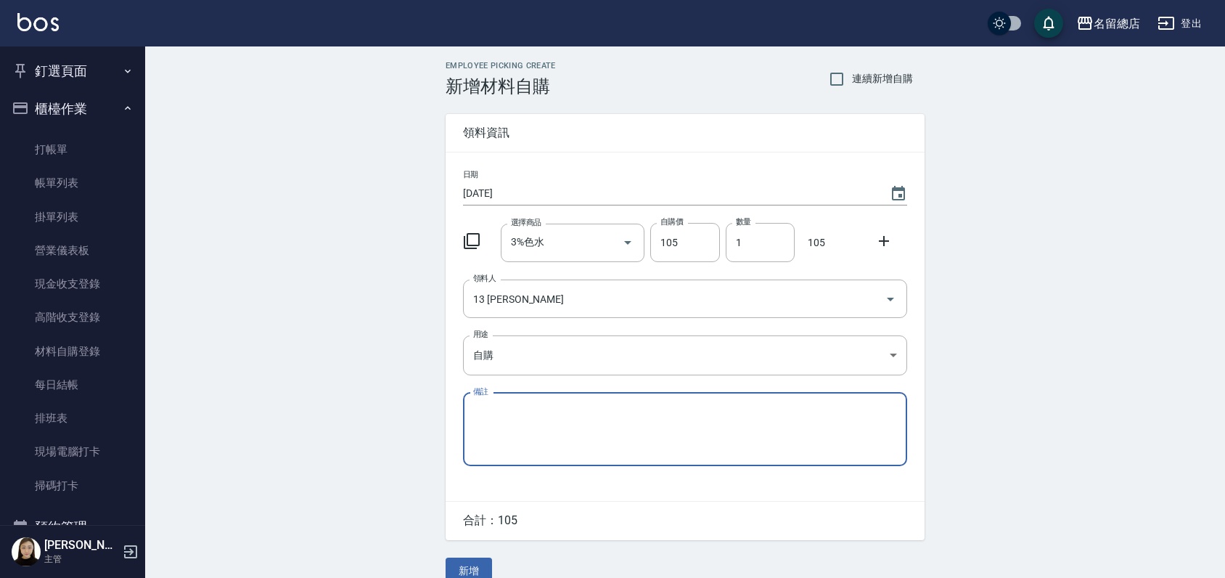
scroll to position [22, 0]
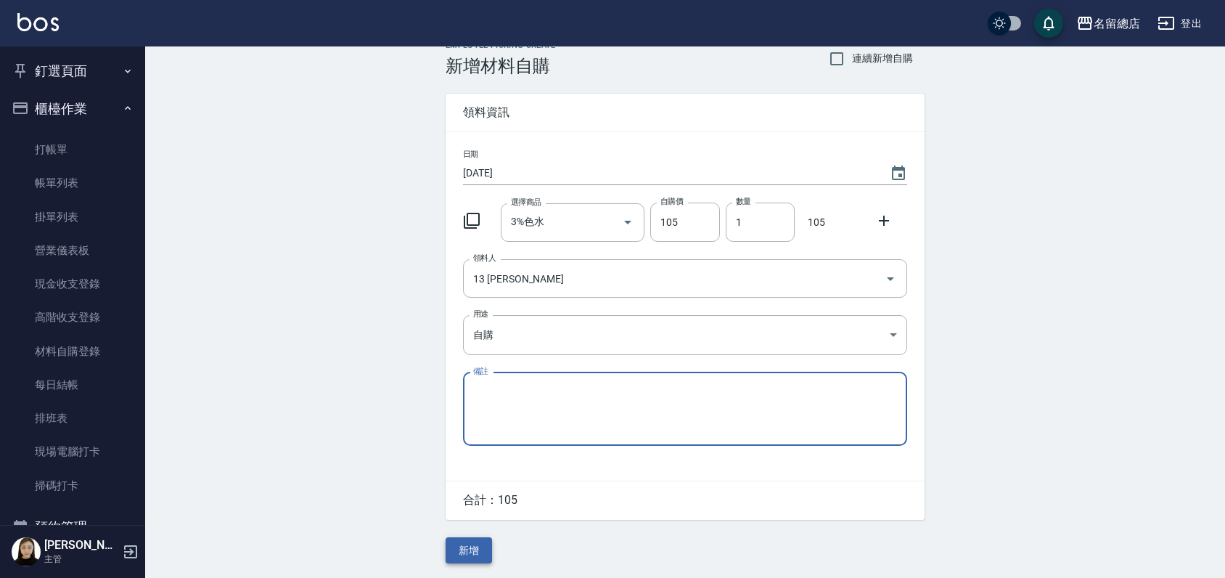
click at [467, 557] on button "新增" at bounding box center [468, 550] width 46 height 27
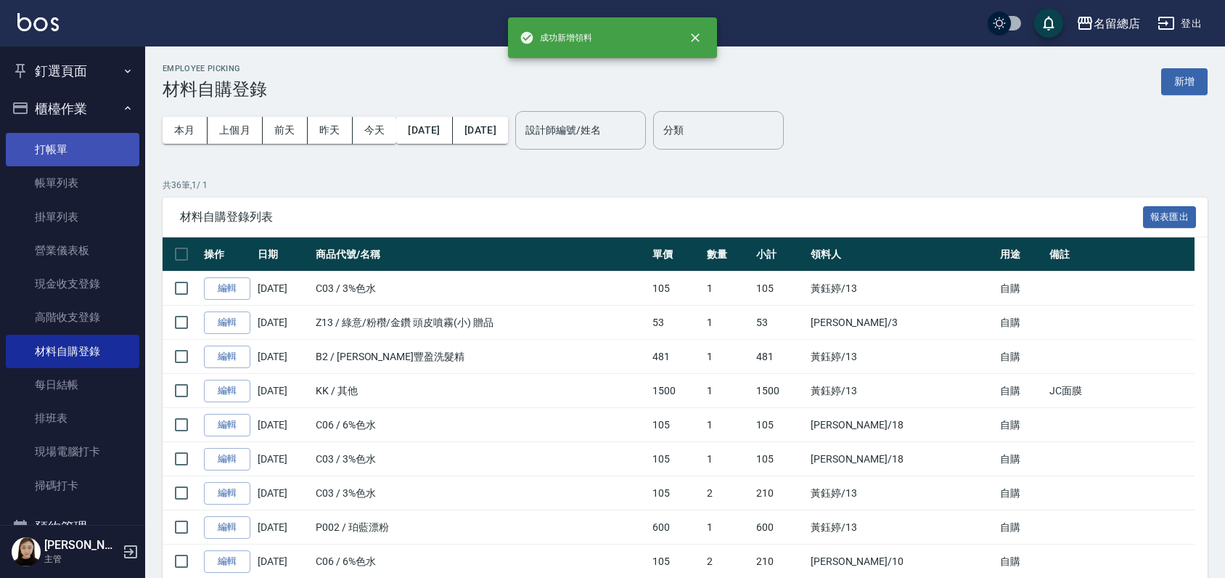
click at [58, 144] on link "打帳單" at bounding box center [73, 149] width 134 height 33
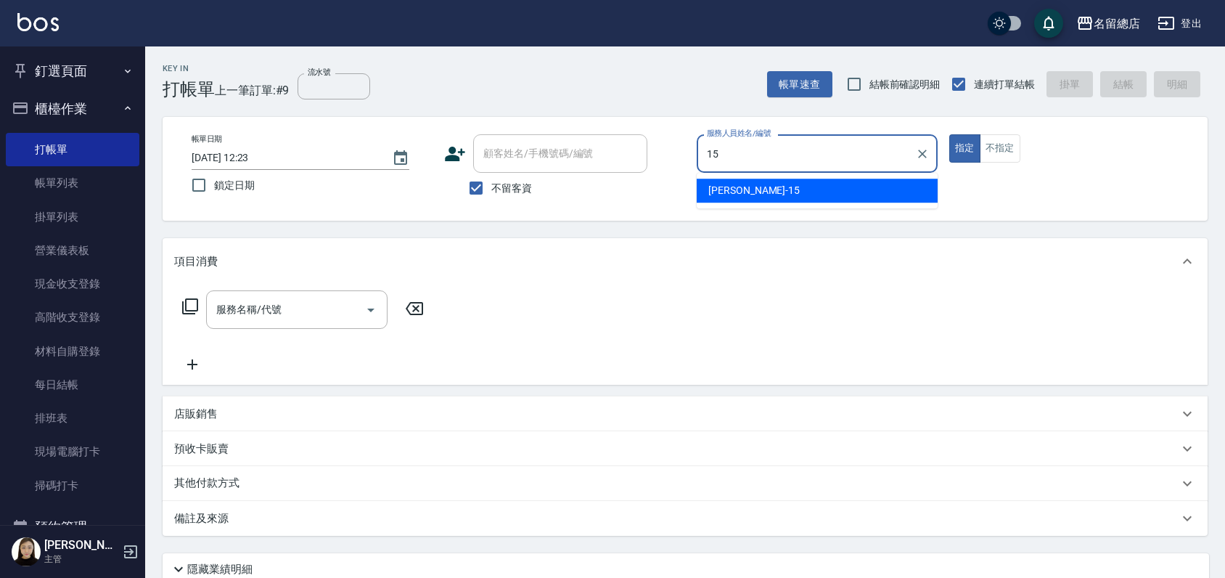
type input "[PERSON_NAME]-15"
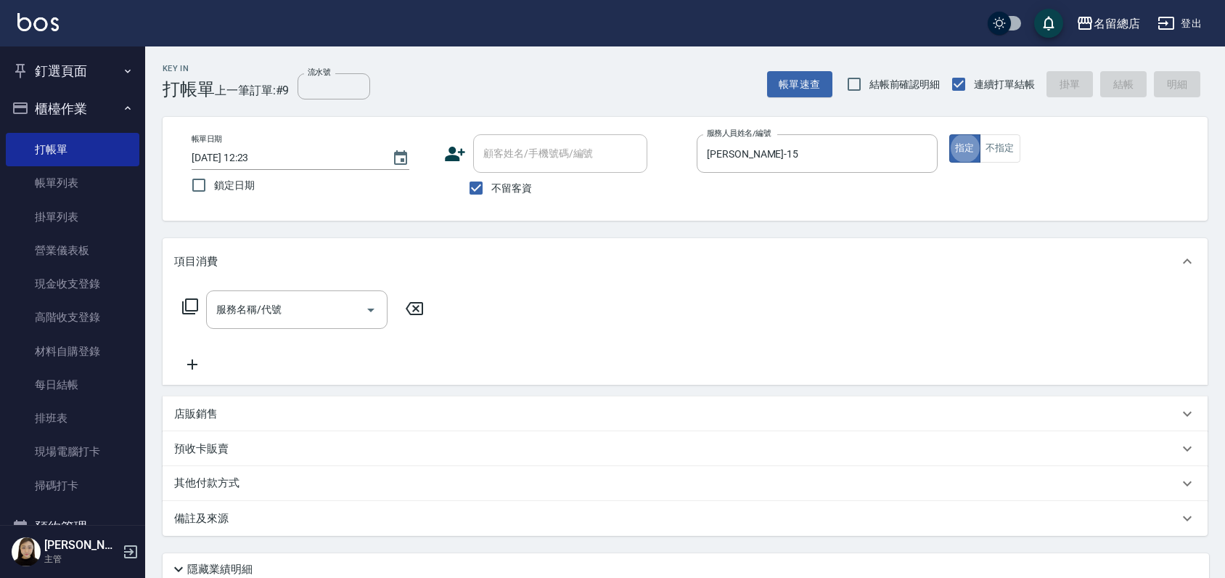
type button "true"
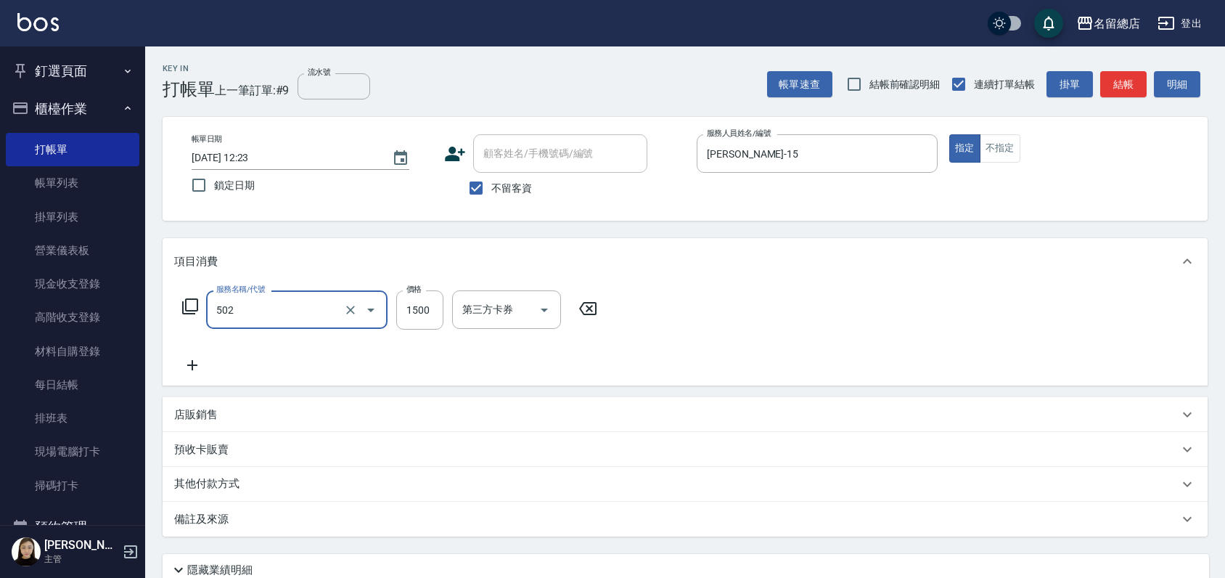
type input "染髮1500以上(502)"
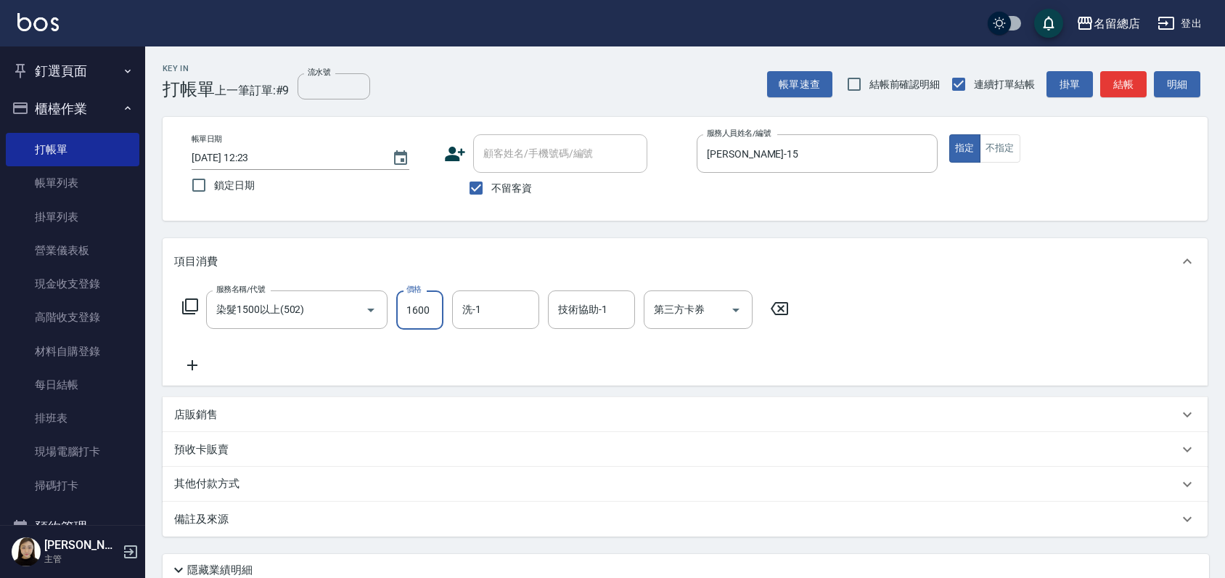
type input "1600"
type input "[PERSON_NAME]-32"
type input "28/"
click at [571, 316] on input "技術協助-1" at bounding box center [591, 309] width 74 height 25
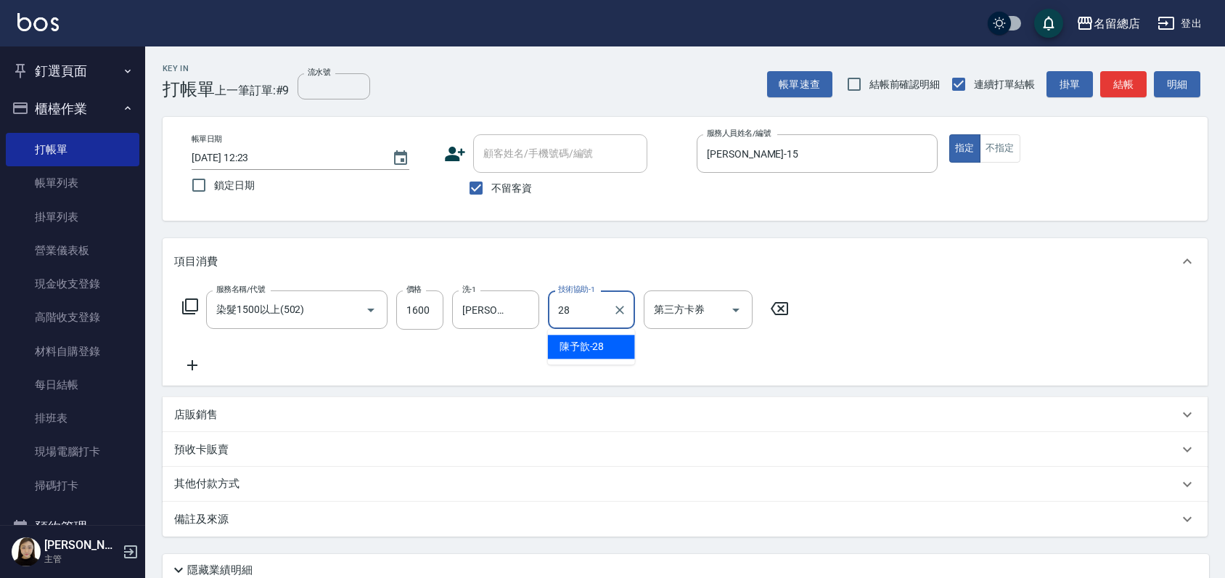
type input "陳予歆-28"
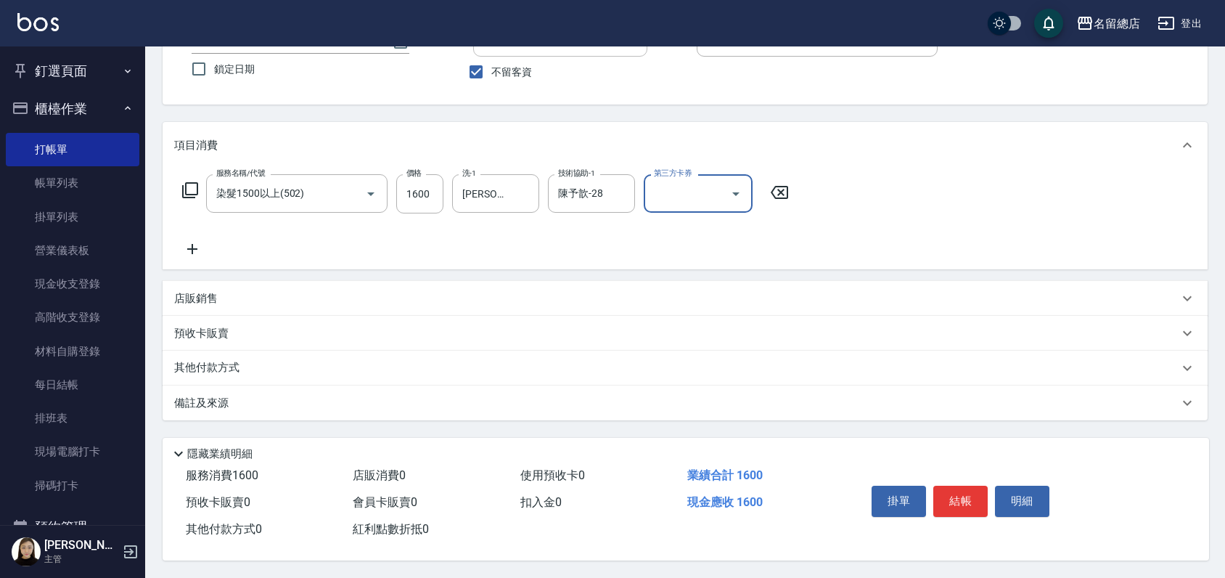
scroll to position [121, 0]
type input "[DATE] 12:42"
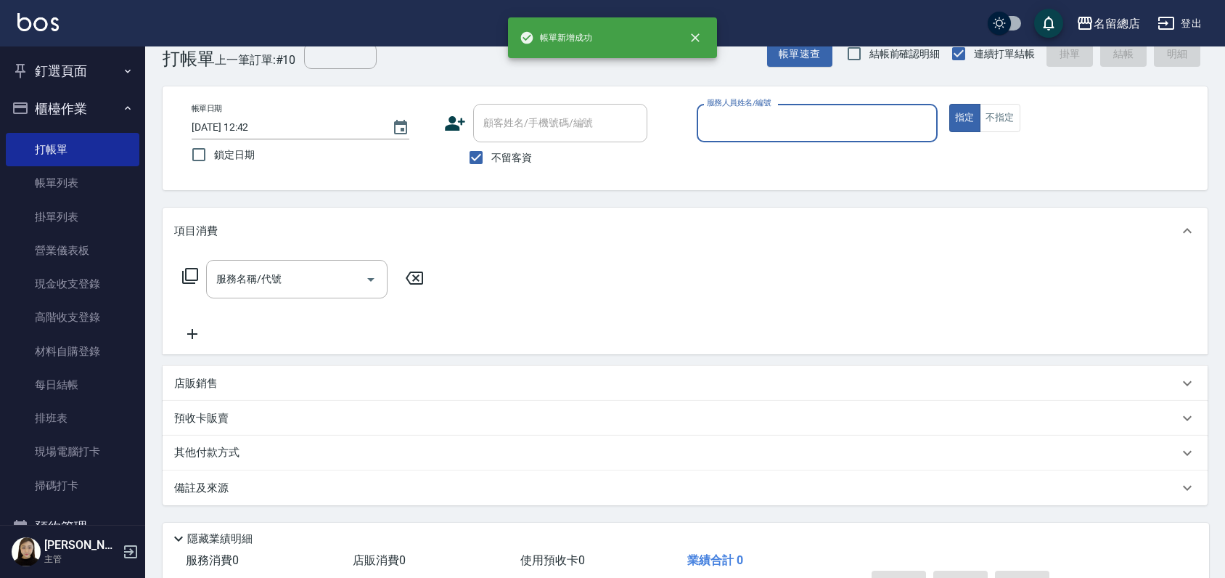
scroll to position [0, 0]
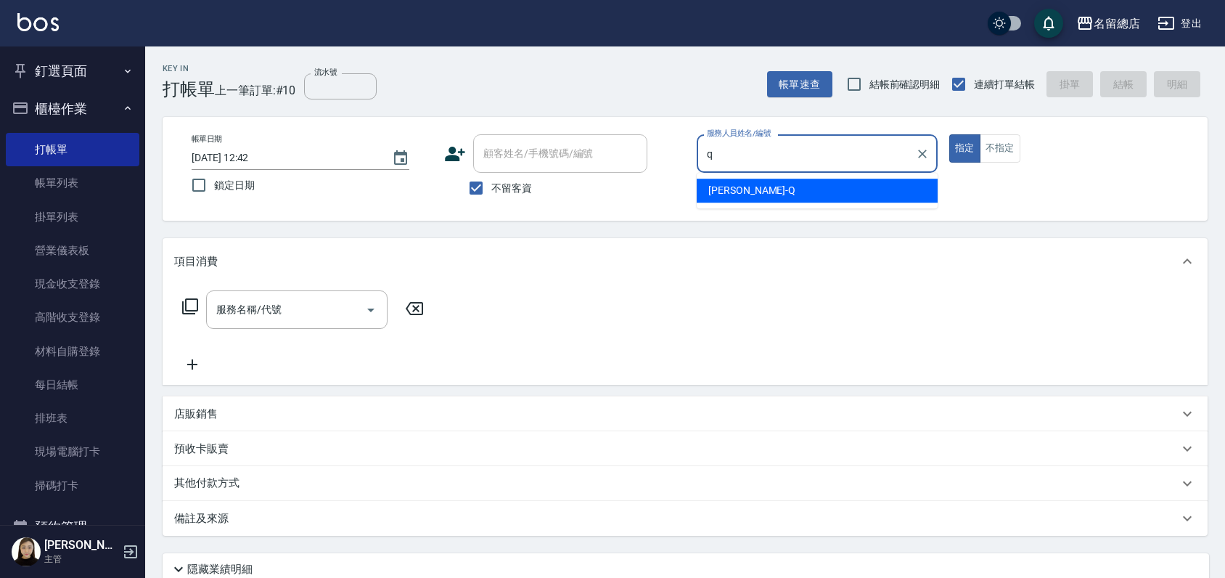
type input "[PERSON_NAME]"
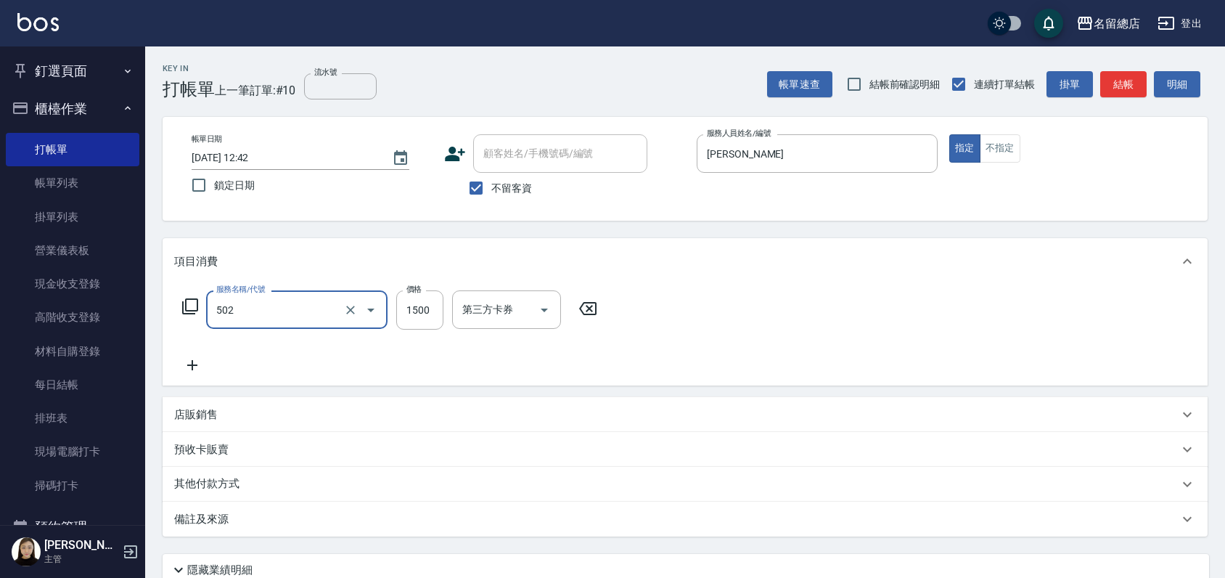
type input "染髮1500以上(502)"
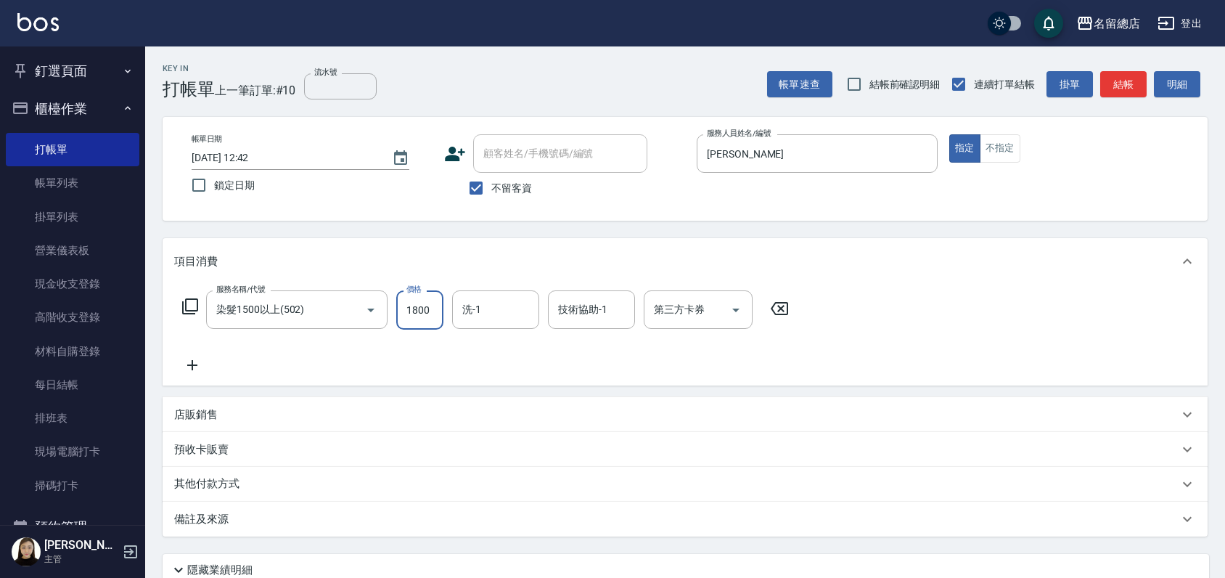
type input "1800"
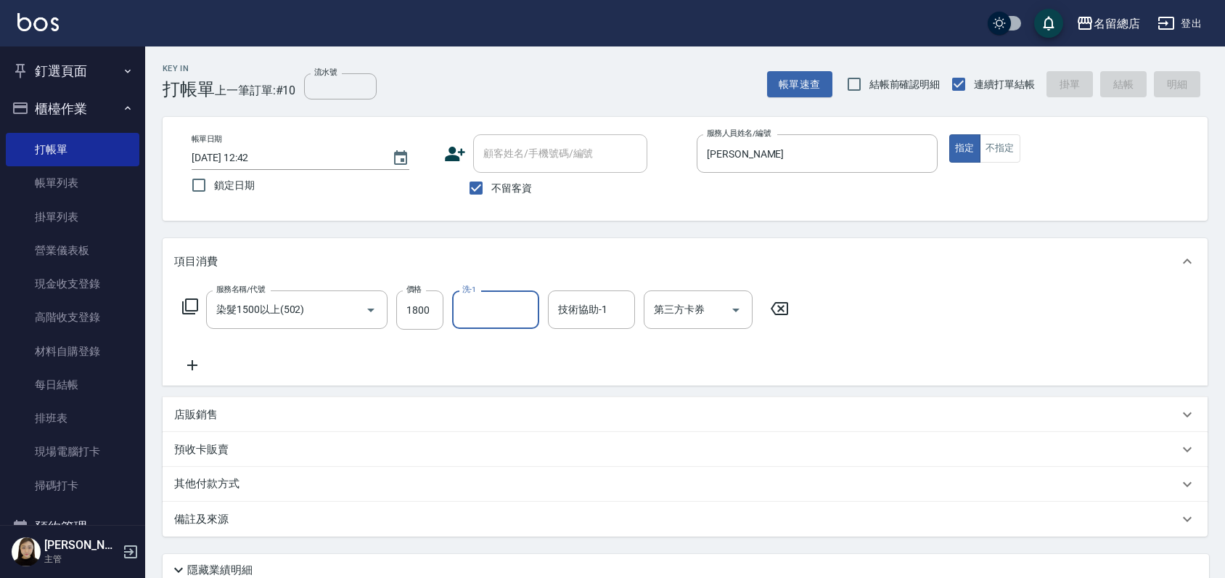
type input "[DATE] 12:43"
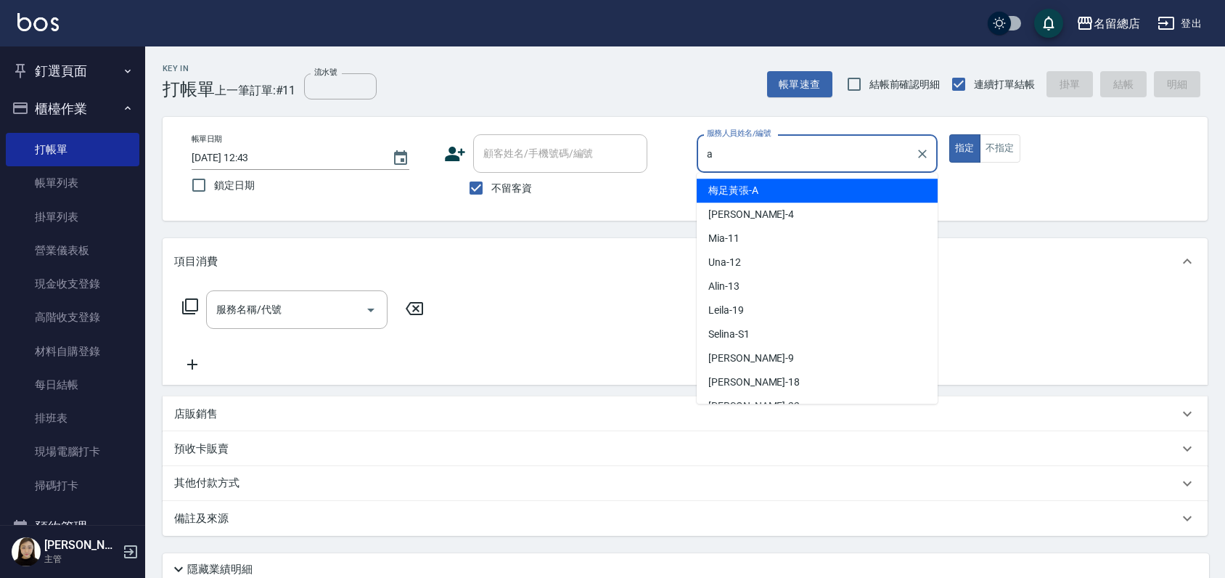
type input "梅足黃張-A"
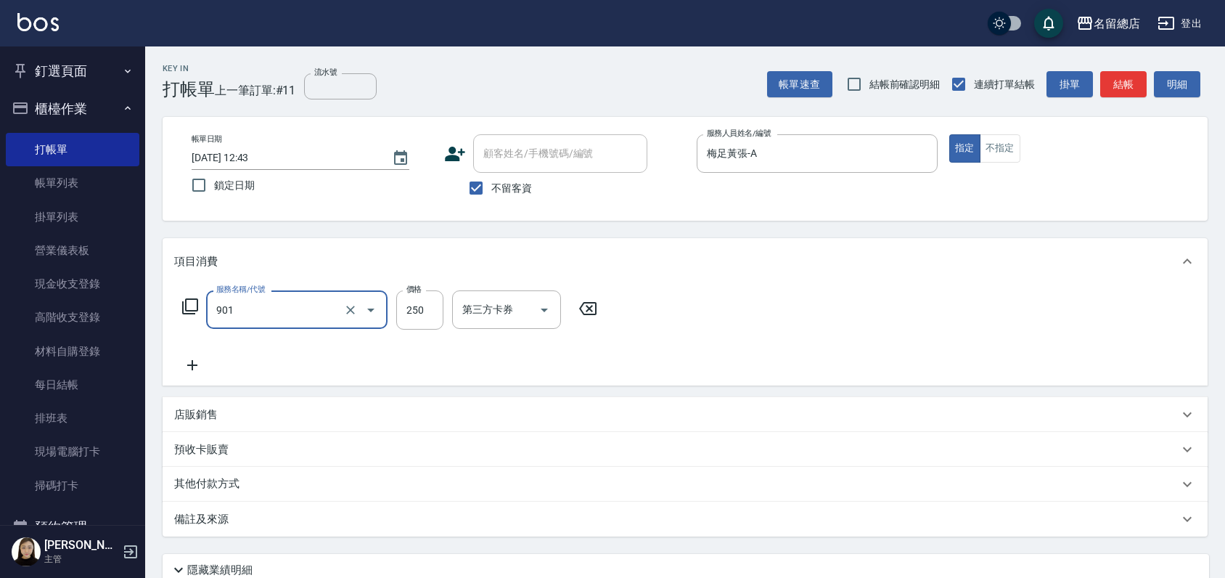
type input "手指甲女(901)"
type input "750"
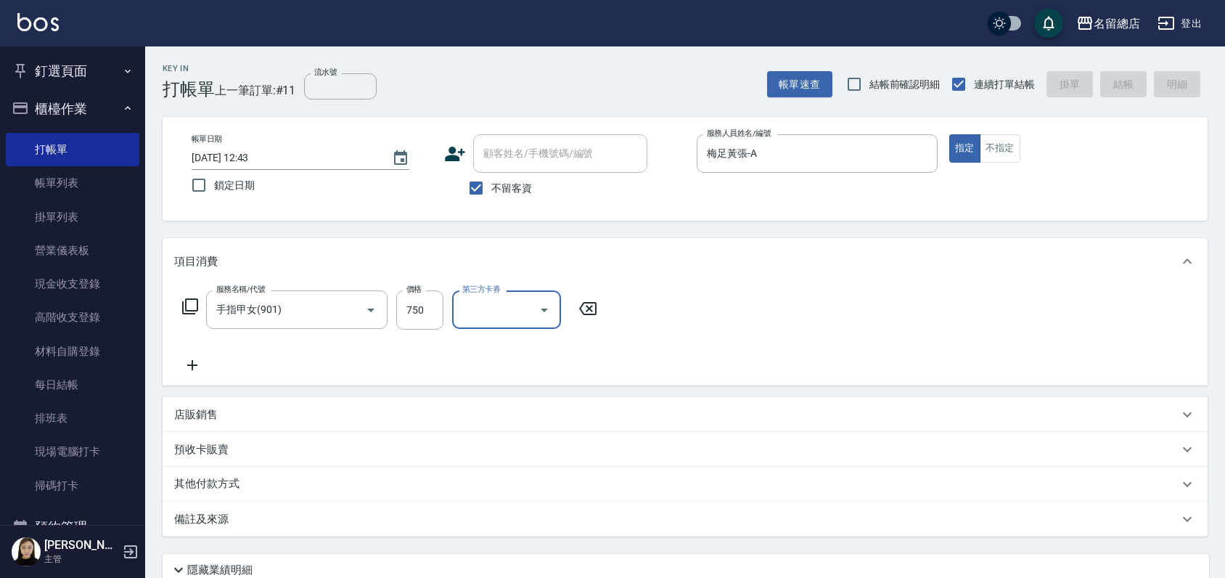
type input "[DATE] 12:54"
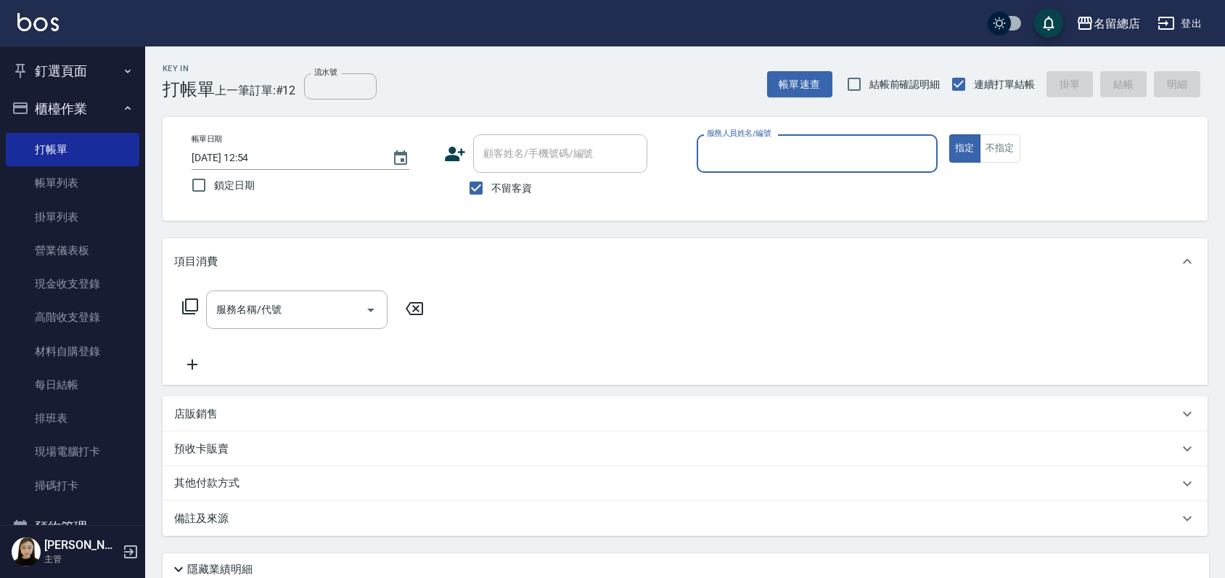
type input "9"
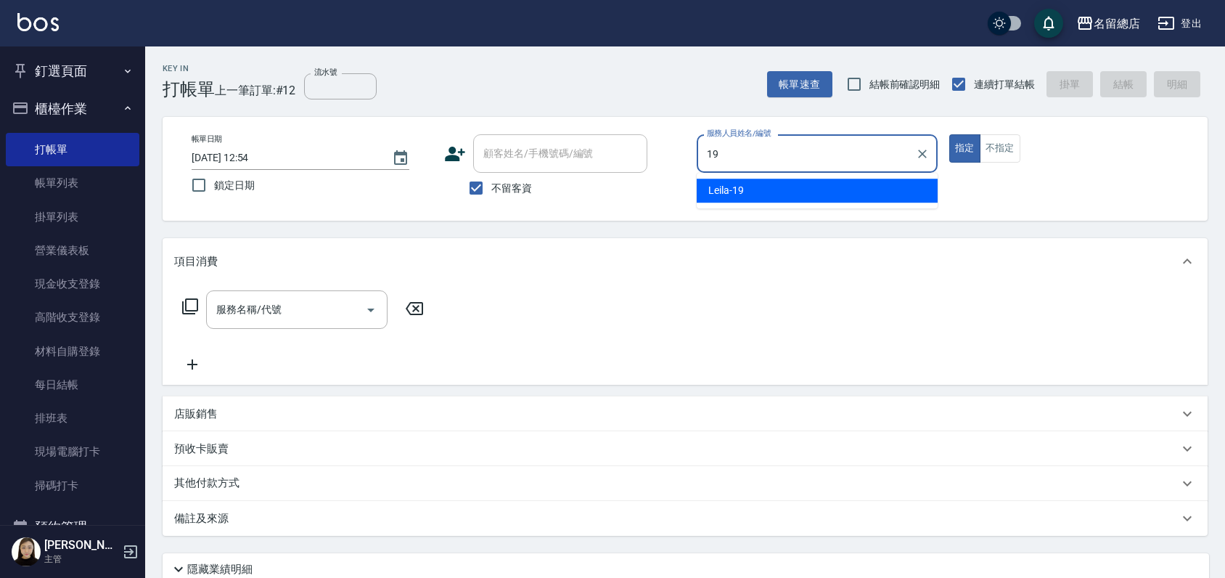
type input "Leila-19"
